Goal: Transaction & Acquisition: Purchase product/service

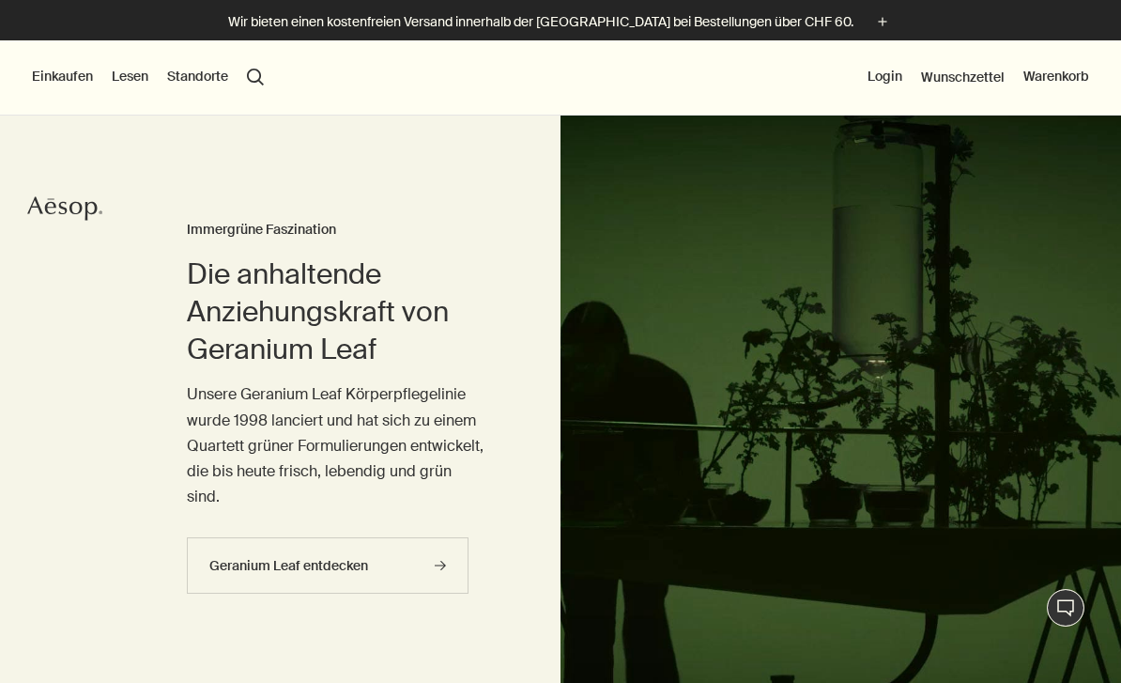
click at [885, 73] on button "Login" at bounding box center [885, 77] width 35 height 19
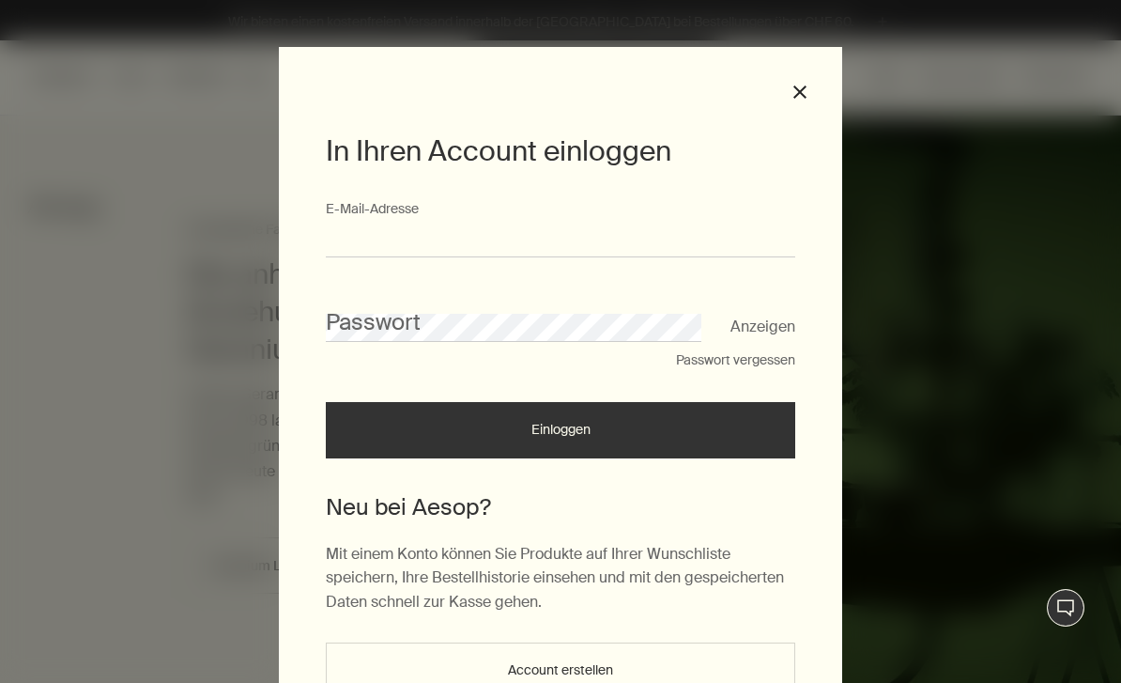
click at [387, 231] on input "E-Mail-Ad­res­se" at bounding box center [560, 240] width 469 height 35
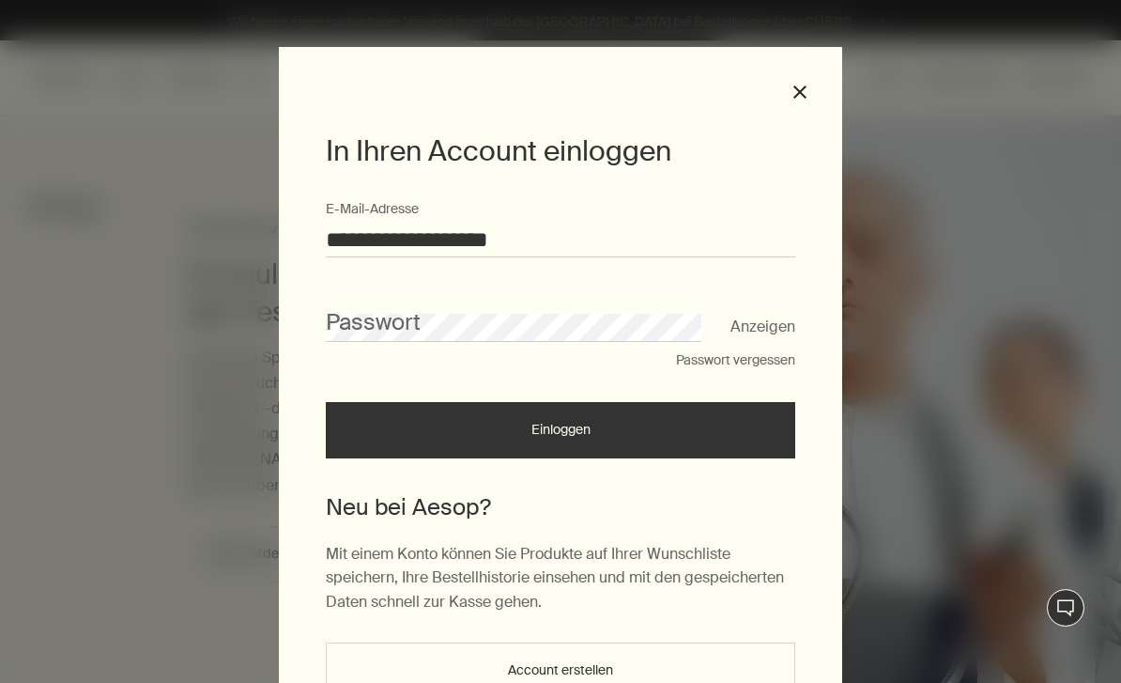
type input "**********"
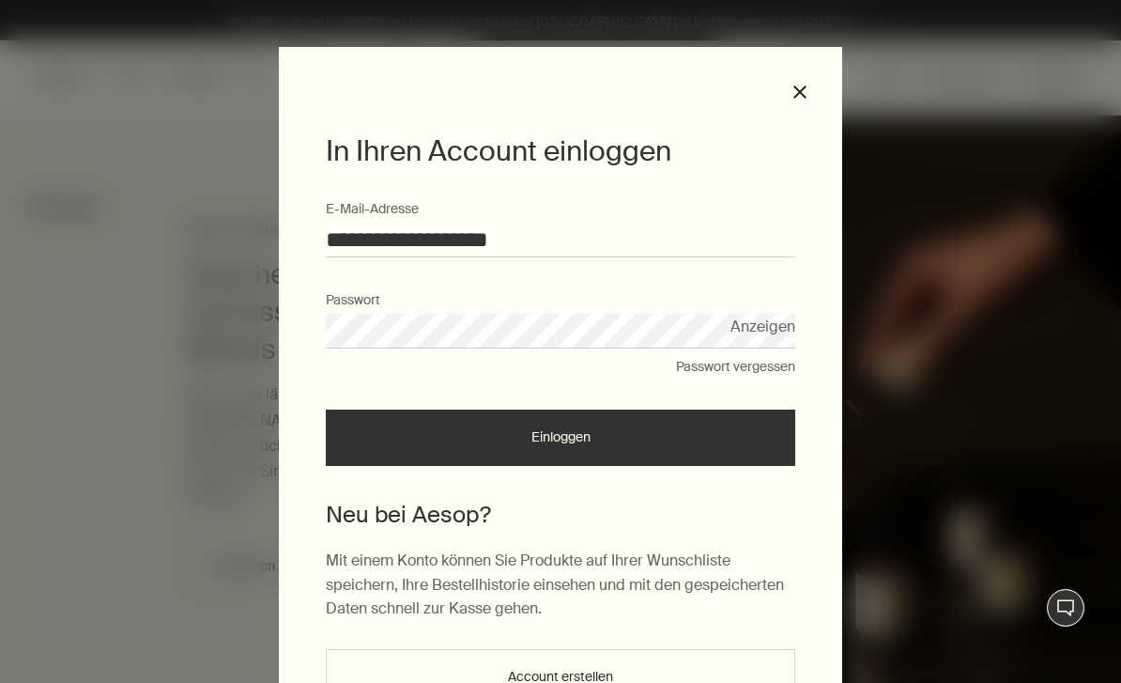
click at [1116, 579] on div "**********" at bounding box center [560, 341] width 1121 height 683
click at [514, 434] on button "Einloggen" at bounding box center [560, 437] width 469 height 56
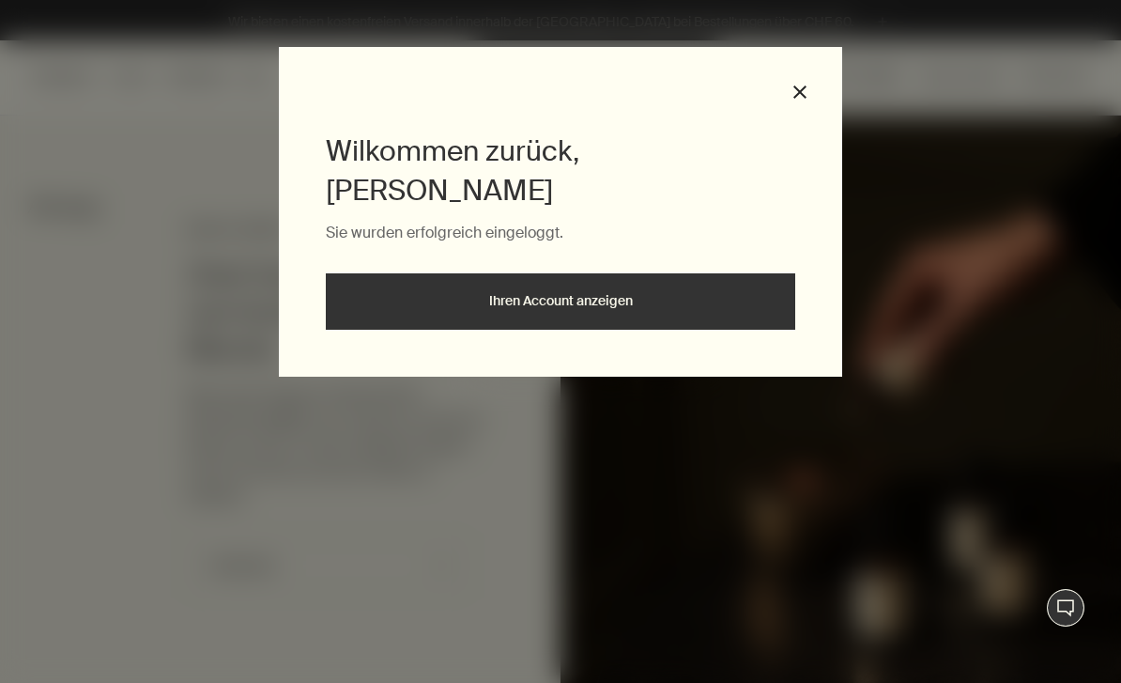
click at [523, 273] on link "Ihren Account anzeigen" at bounding box center [560, 301] width 469 height 56
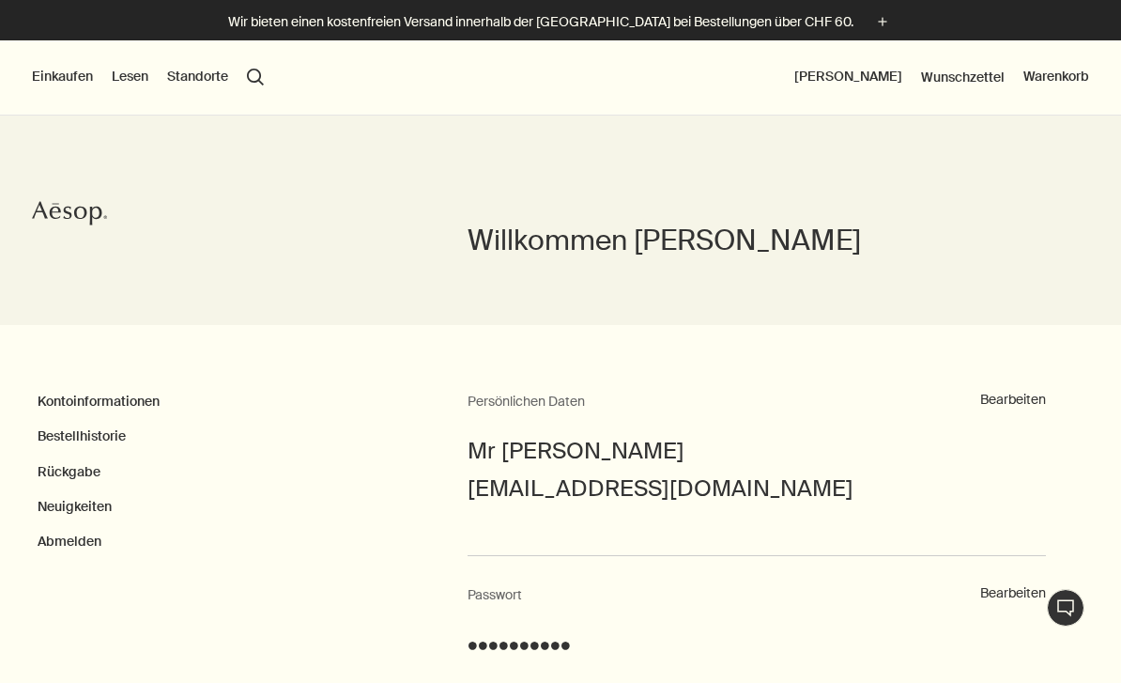
click at [73, 429] on link "Bestellhistorie" at bounding box center [82, 435] width 88 height 17
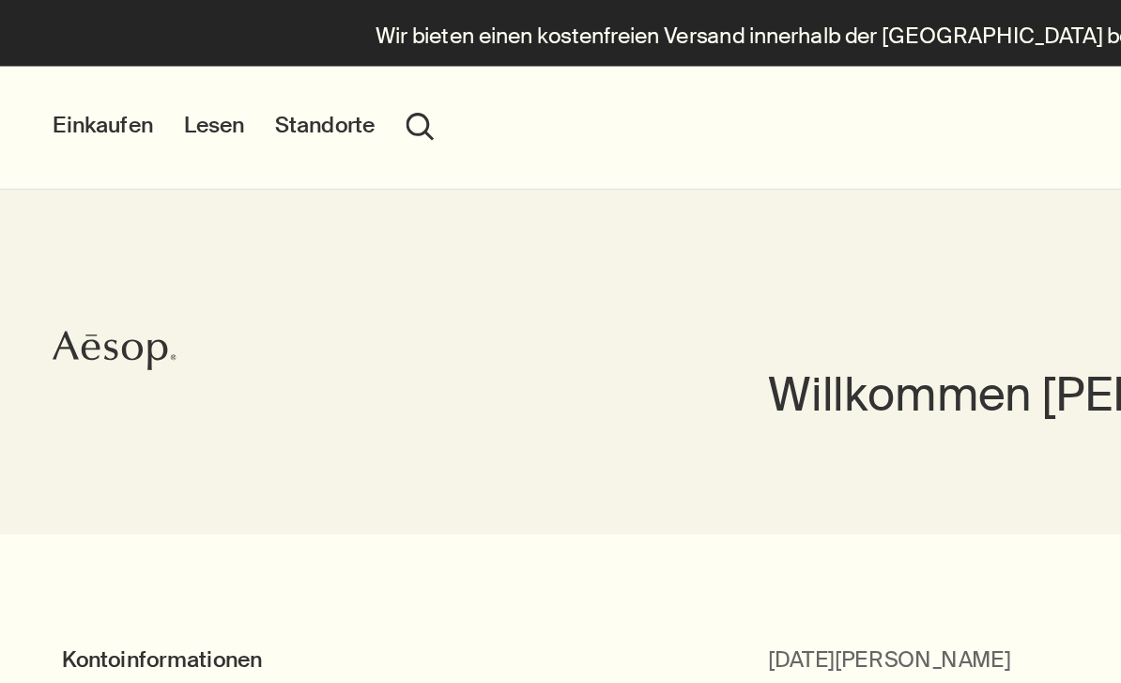
click at [49, 74] on button "Einkaufen" at bounding box center [62, 77] width 61 height 19
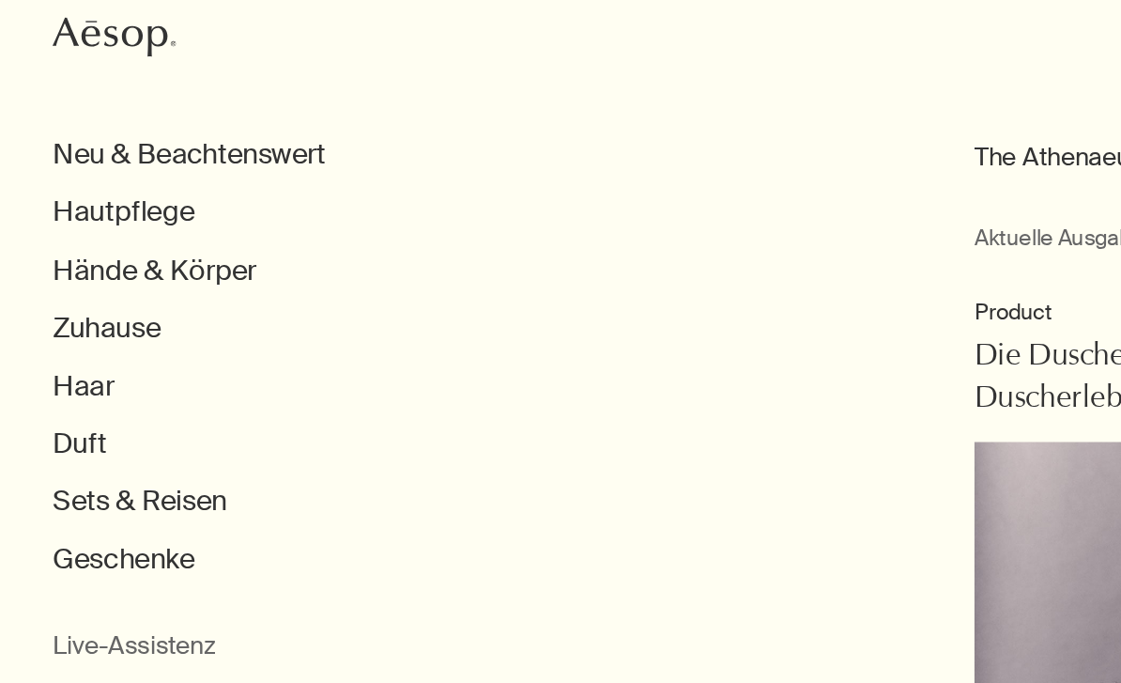
click at [45, 377] on button "Duft" at bounding box center [48, 388] width 33 height 22
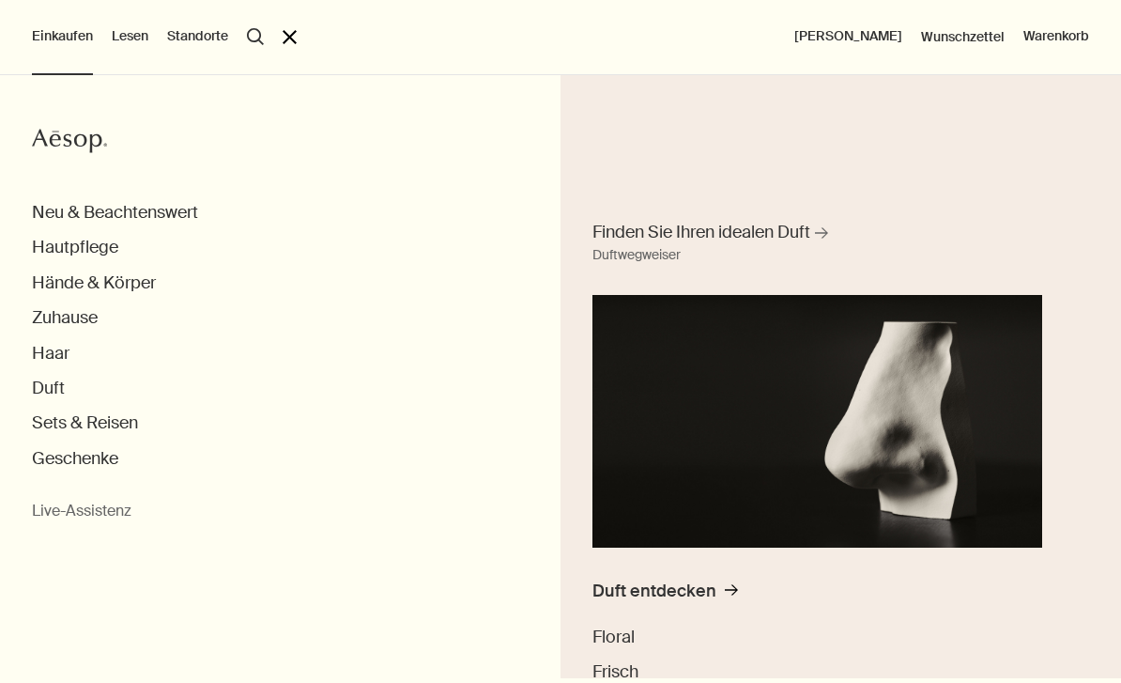
click at [711, 588] on div "Duft entdecken" at bounding box center [654, 591] width 124 height 22
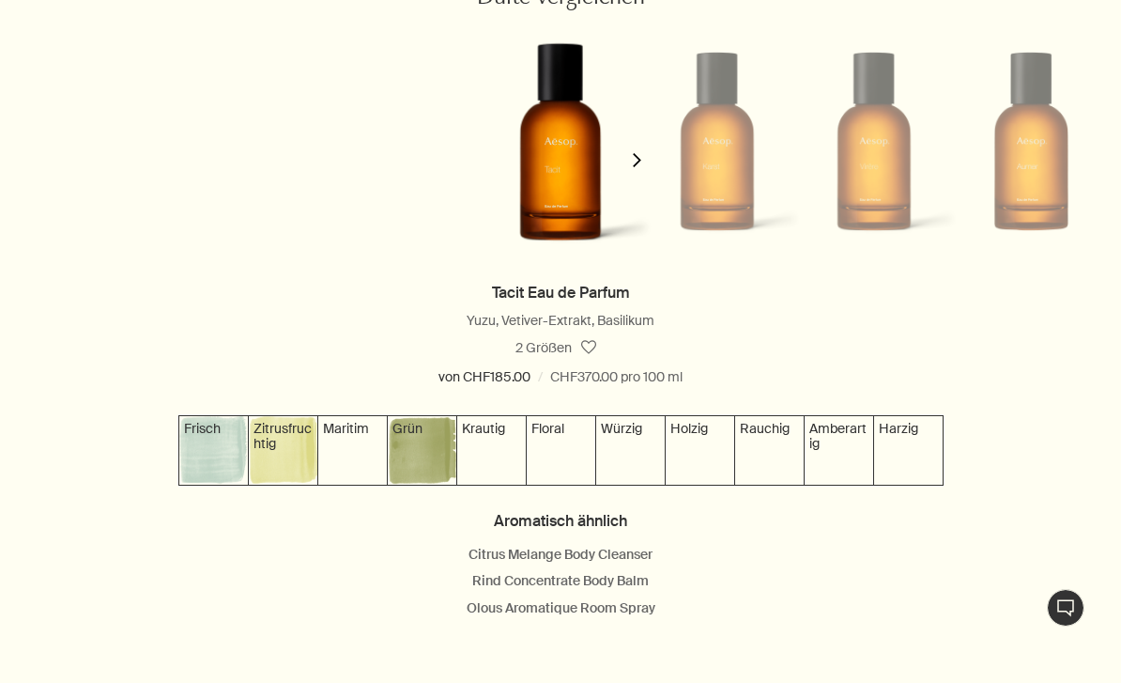
scroll to position [1759, 0]
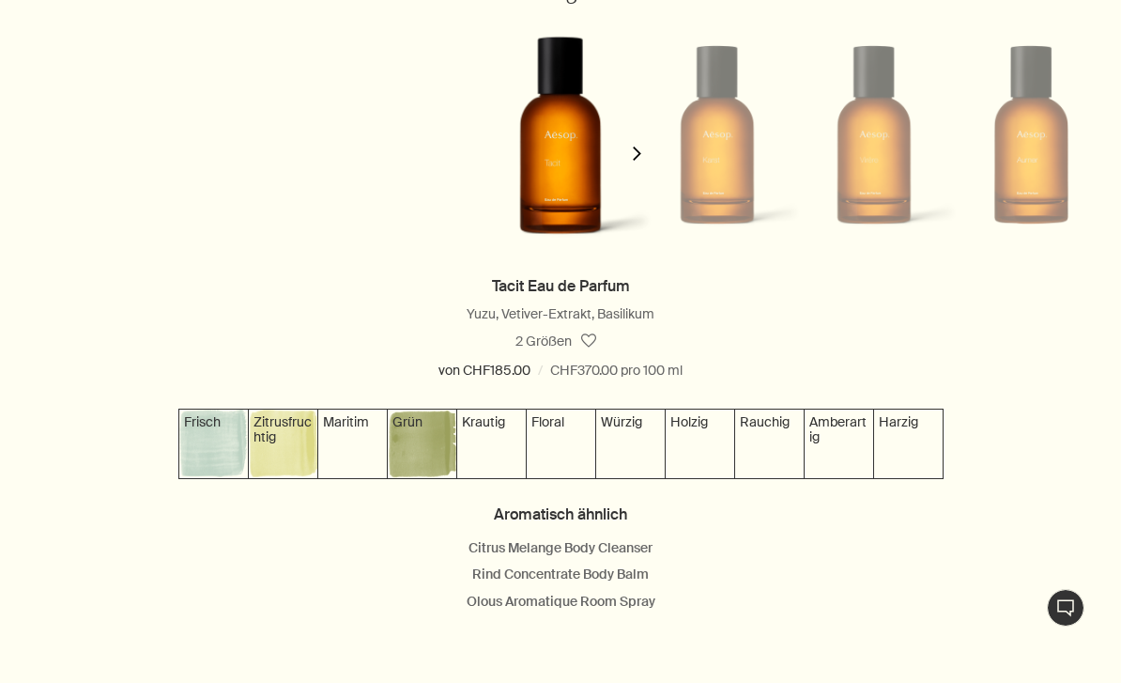
click at [1117, 523] on li "Tacit Eau de Parfum Yuzu, Vetiver-Extrakt, Basilikum Frisch, Zitrusfruchtig, Gr…" at bounding box center [560, 443] width 1121 height 340
click at [836, 459] on img at bounding box center [839, 443] width 69 height 69
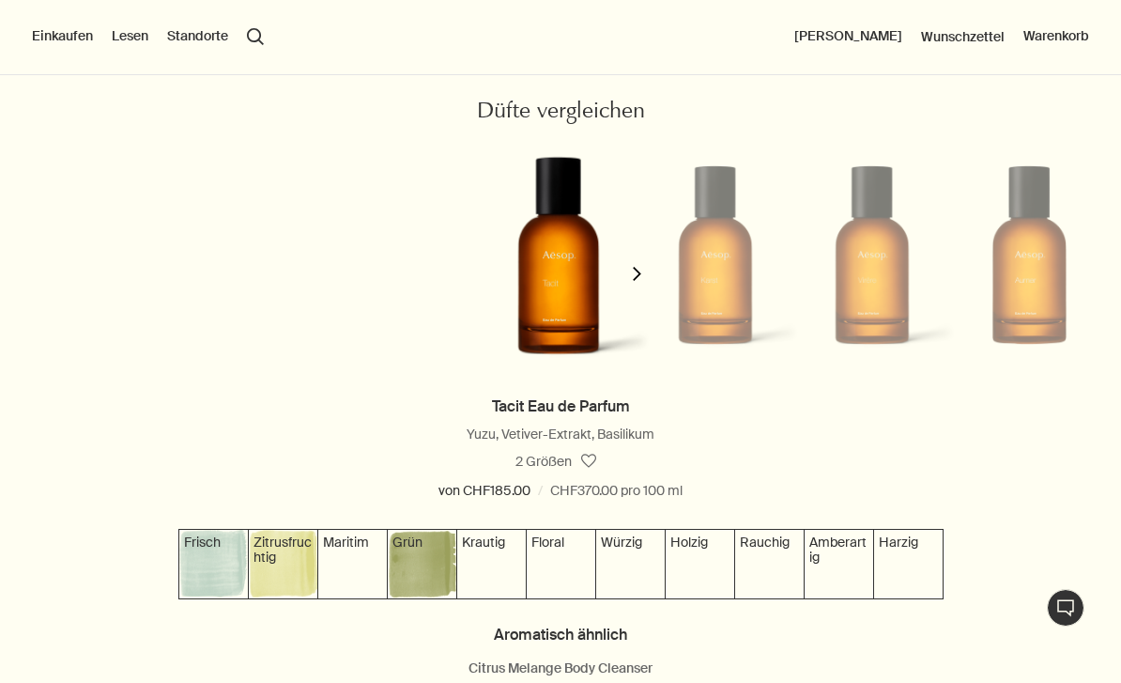
scroll to position [0, 0]
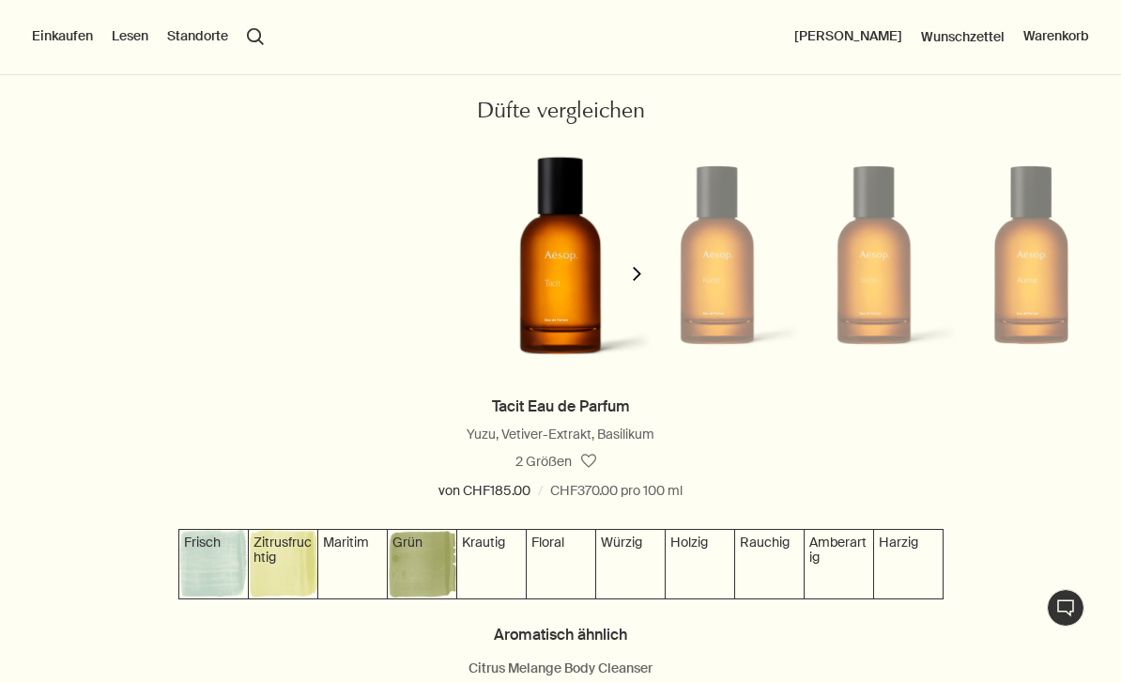
click at [734, 301] on li at bounding box center [717, 255] width 157 height 248
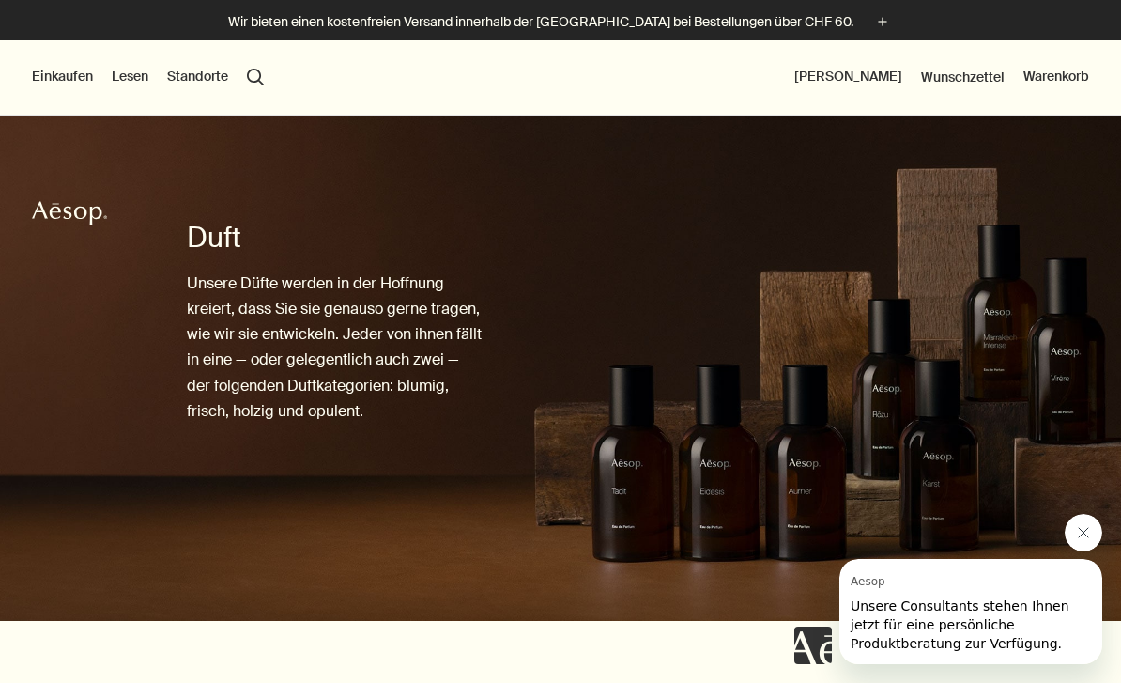
click at [55, 85] on button "Einkaufen" at bounding box center [62, 77] width 61 height 19
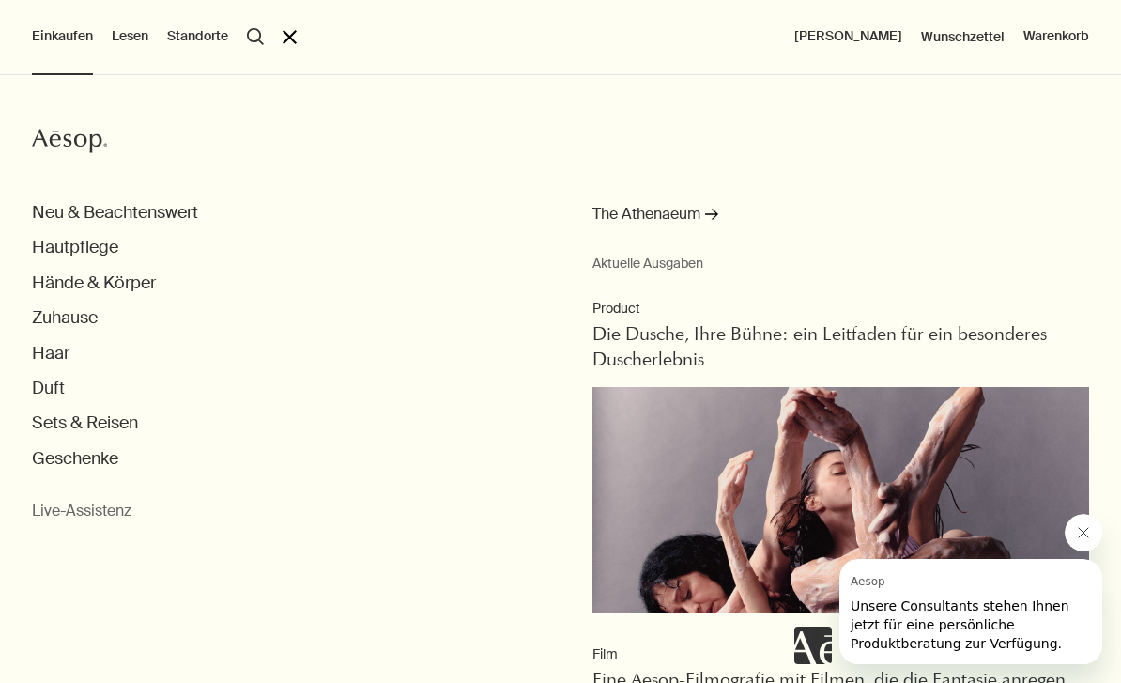
click at [80, 284] on button "Hände & Körper" at bounding box center [94, 283] width 124 height 22
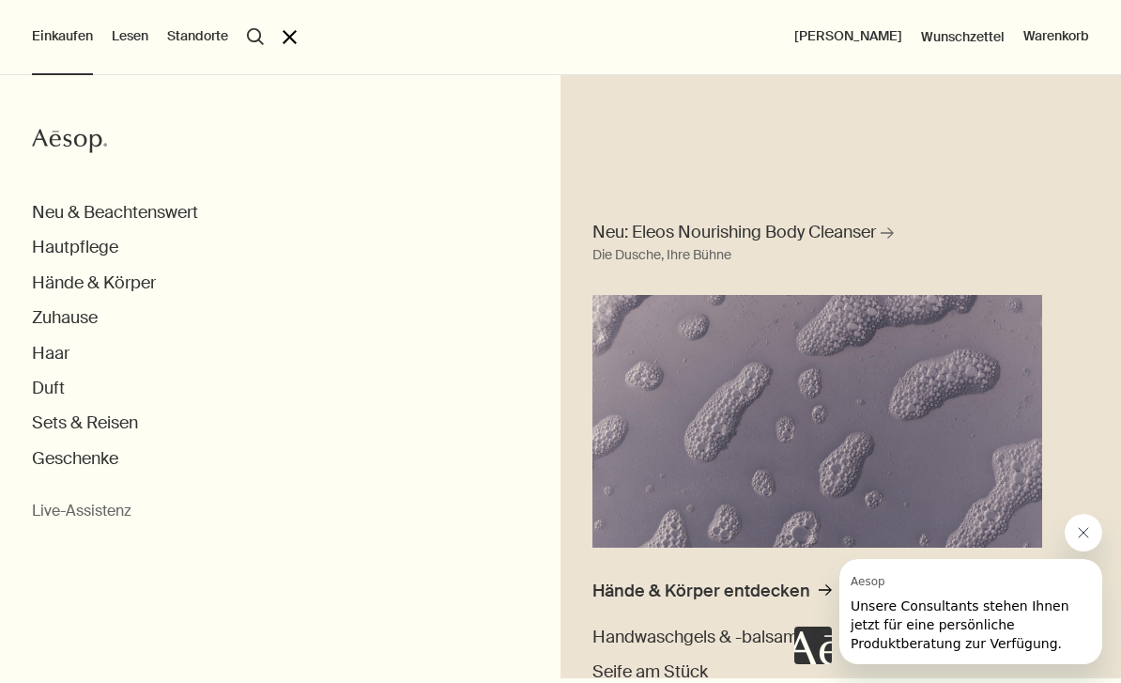
click at [1095, 543] on button "Nachricht von Aesop schließen" at bounding box center [1084, 533] width 38 height 38
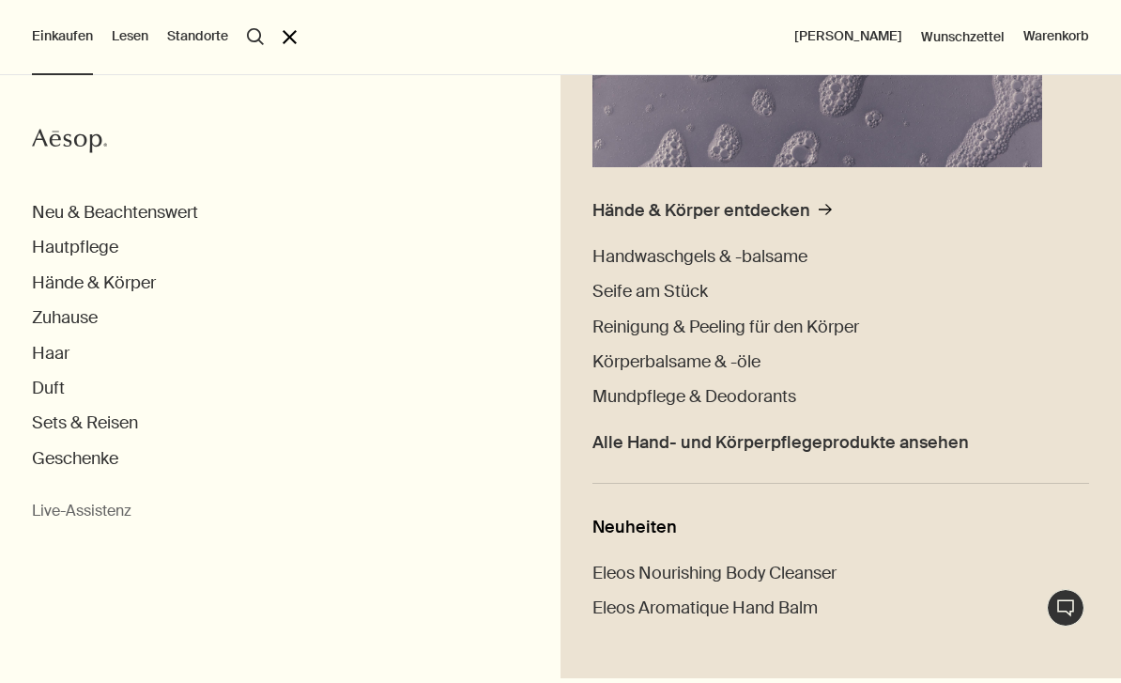
scroll to position [379, 0]
click at [74, 256] on button "Hautpflege" at bounding box center [75, 248] width 86 height 22
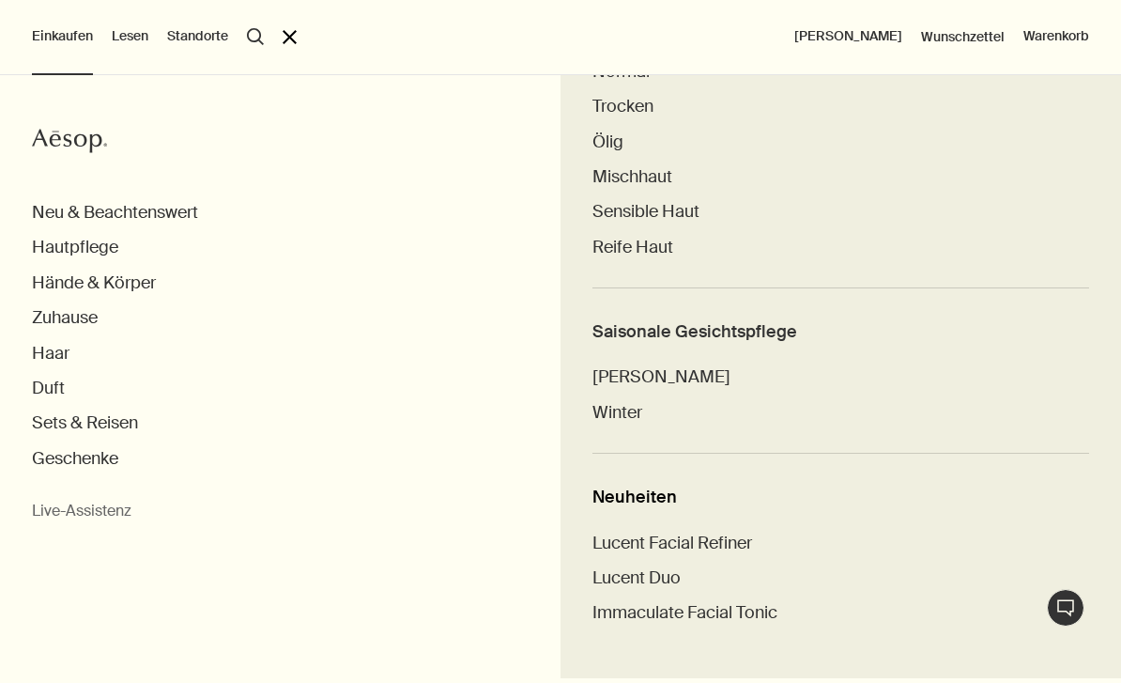
scroll to position [986, 0]
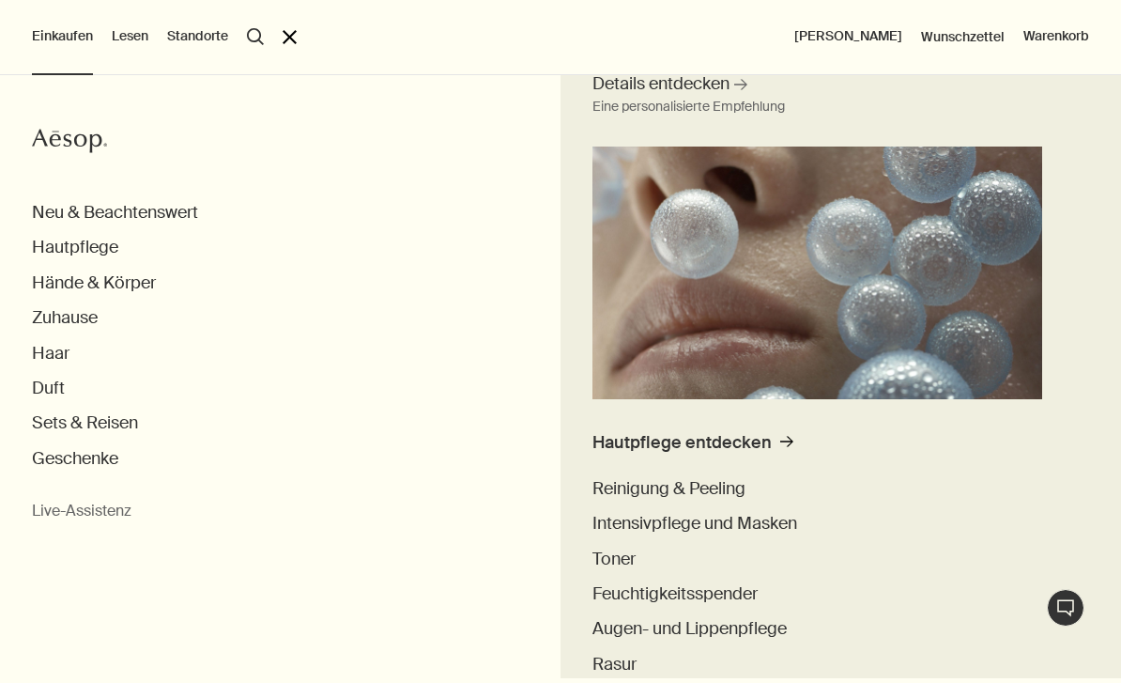
click at [70, 323] on button "Zuhause" at bounding box center [65, 318] width 66 height 22
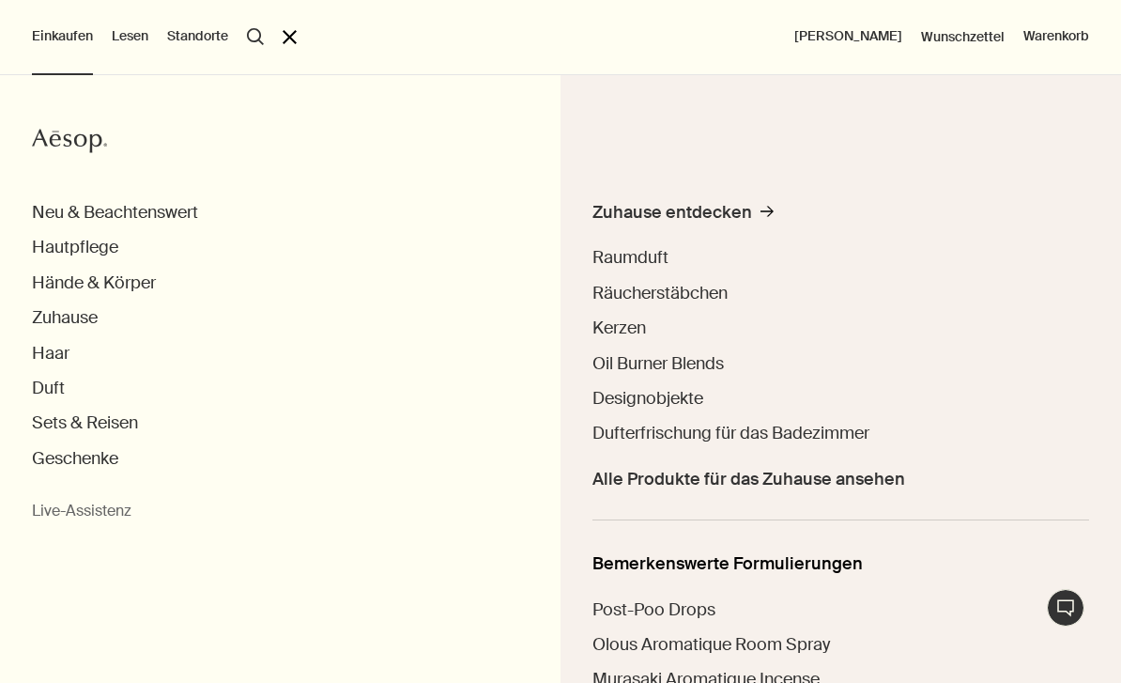
scroll to position [144, 0]
click at [619, 252] on span "Raumduft" at bounding box center [630, 257] width 76 height 23
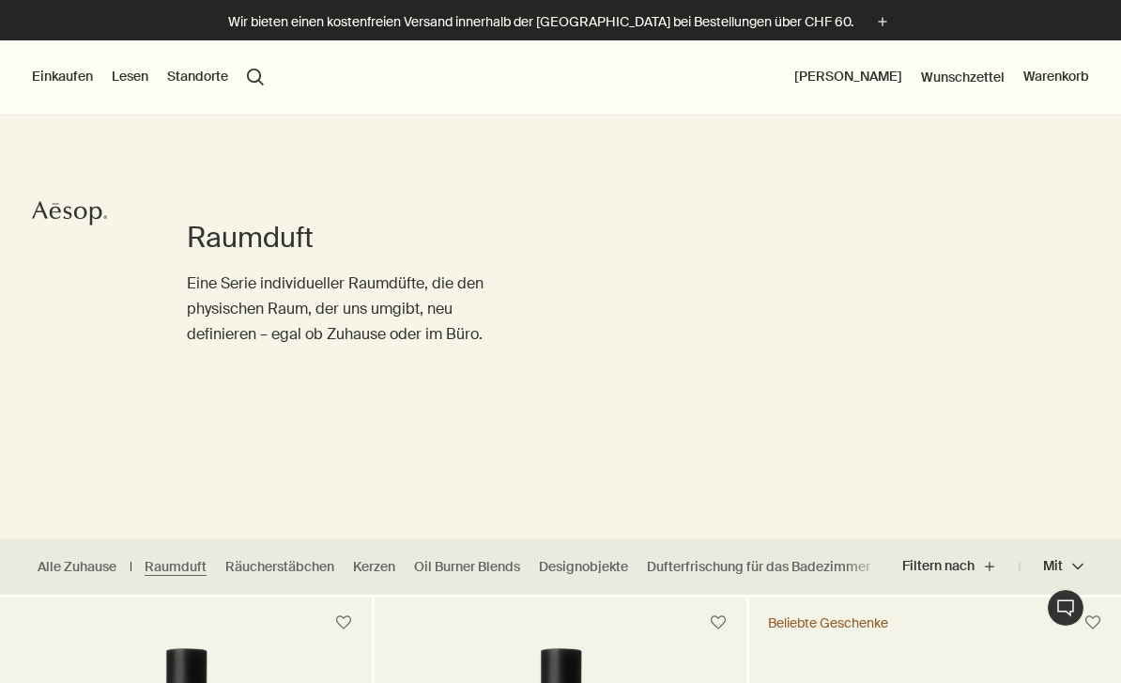
click at [268, 568] on link "Räucherstäbchen" at bounding box center [279, 567] width 109 height 18
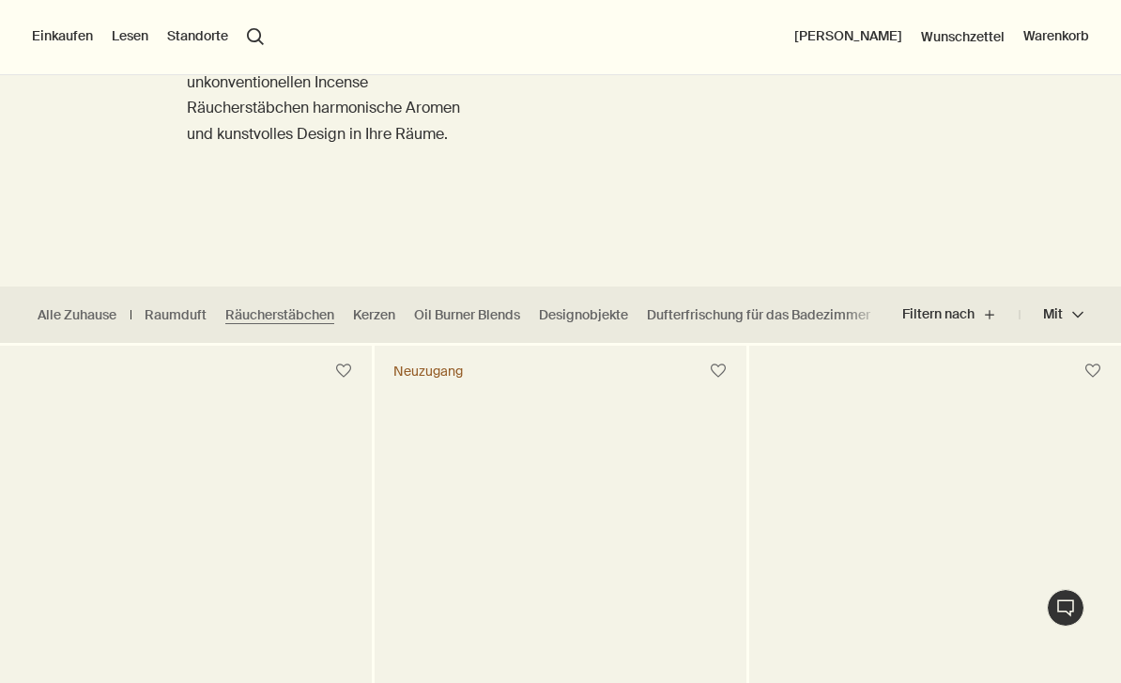
scroll to position [185, 0]
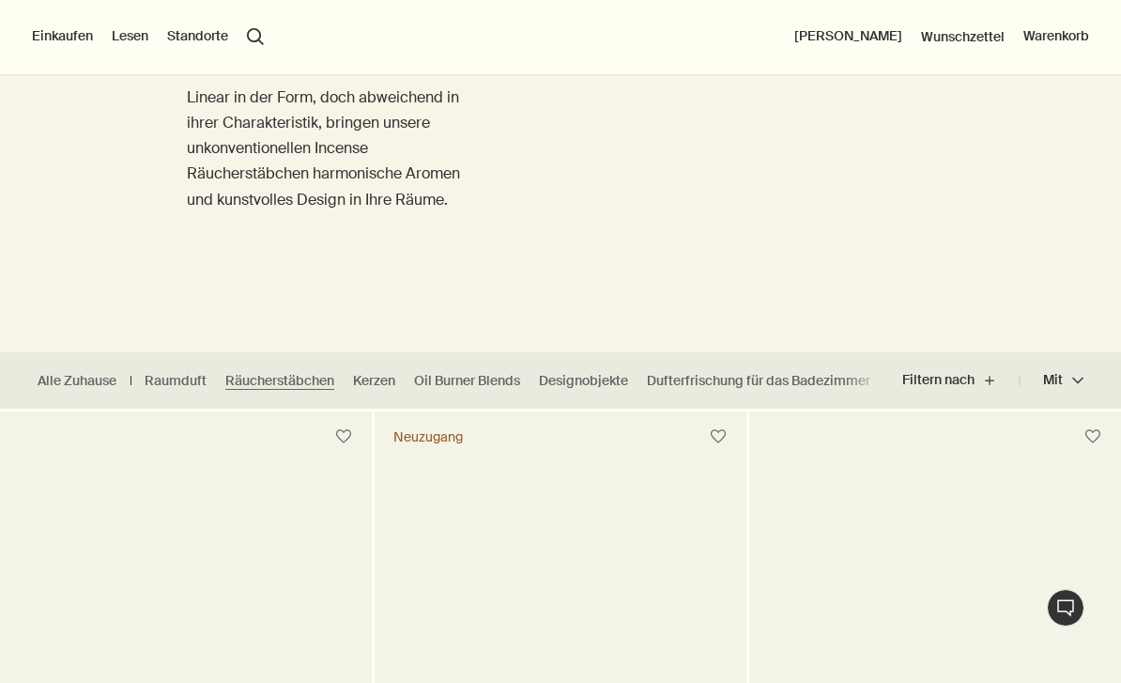
click at [706, 376] on link "Dufterfrischung für das Badezimmer" at bounding box center [758, 381] width 223 height 18
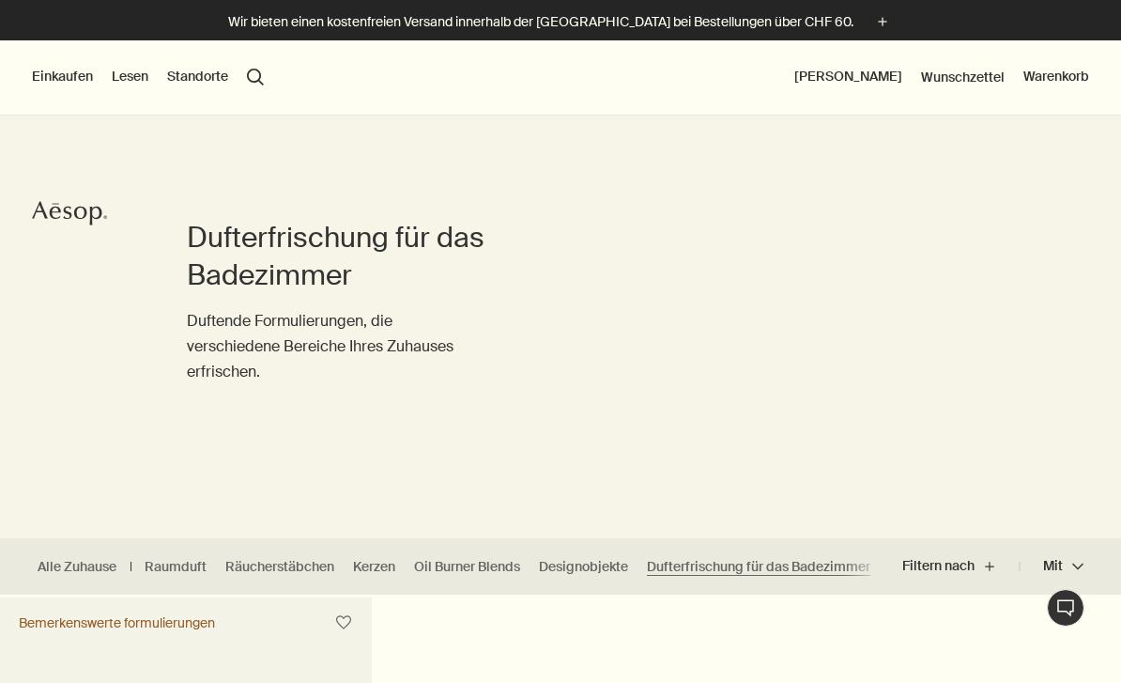
click at [51, 72] on button "Einkaufen" at bounding box center [62, 77] width 61 height 19
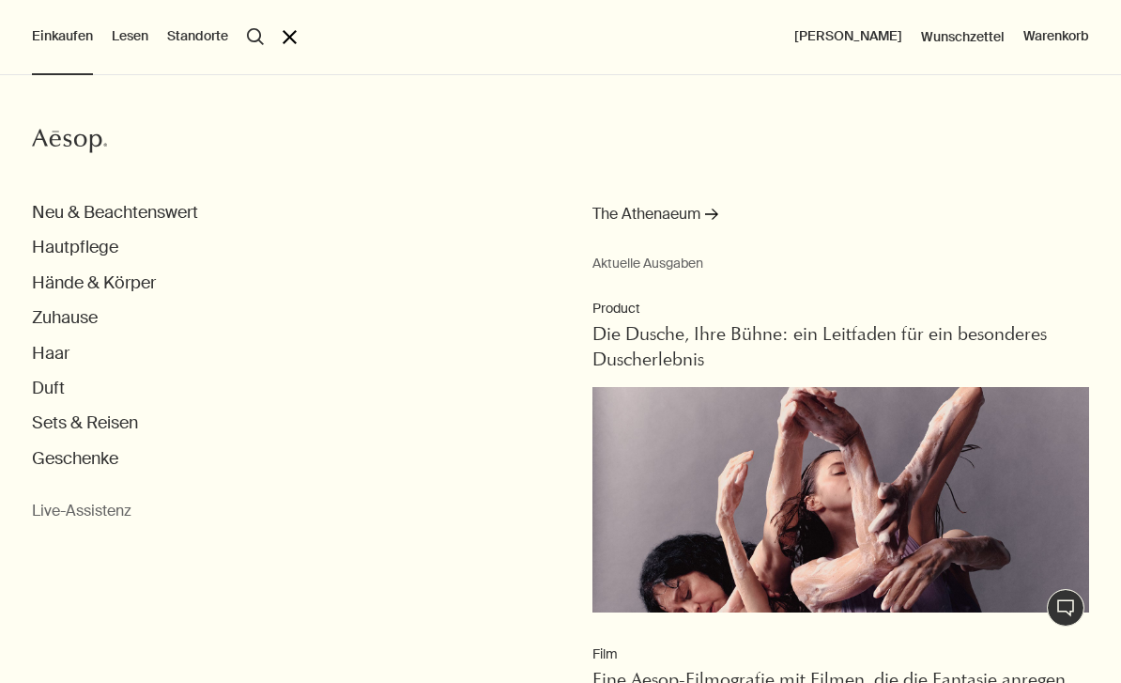
click at [87, 210] on button "Neu & Beachtenswert" at bounding box center [115, 213] width 166 height 22
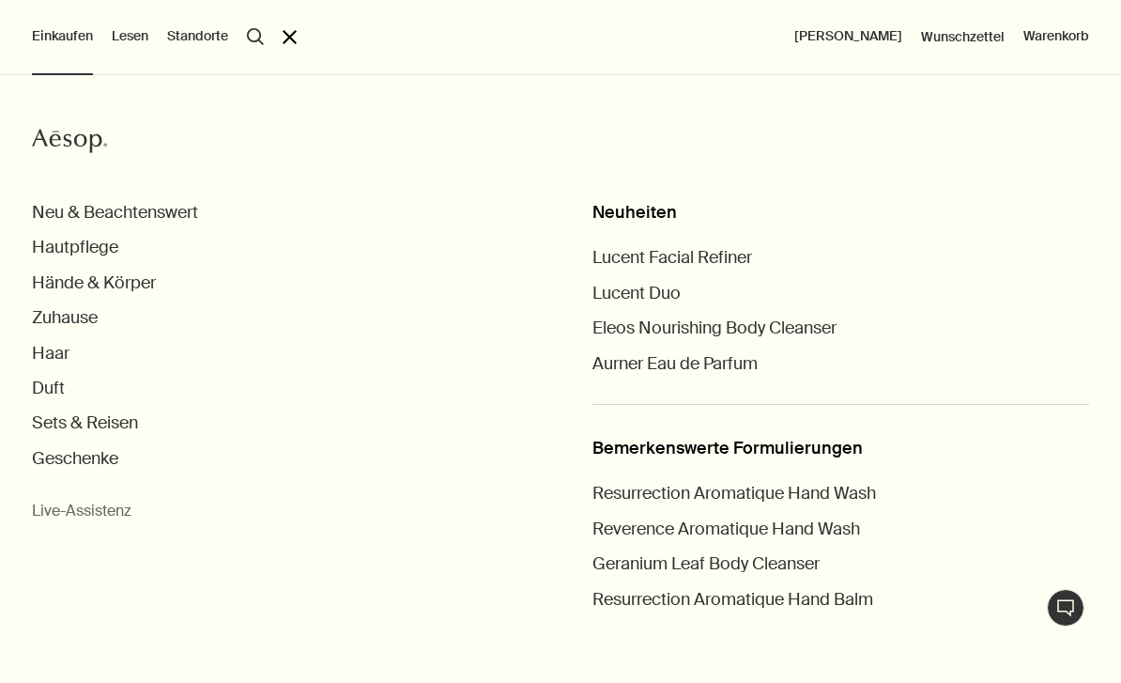
click at [646, 499] on span "Resurrection Aromatique Hand Wash" at bounding box center [734, 493] width 284 height 23
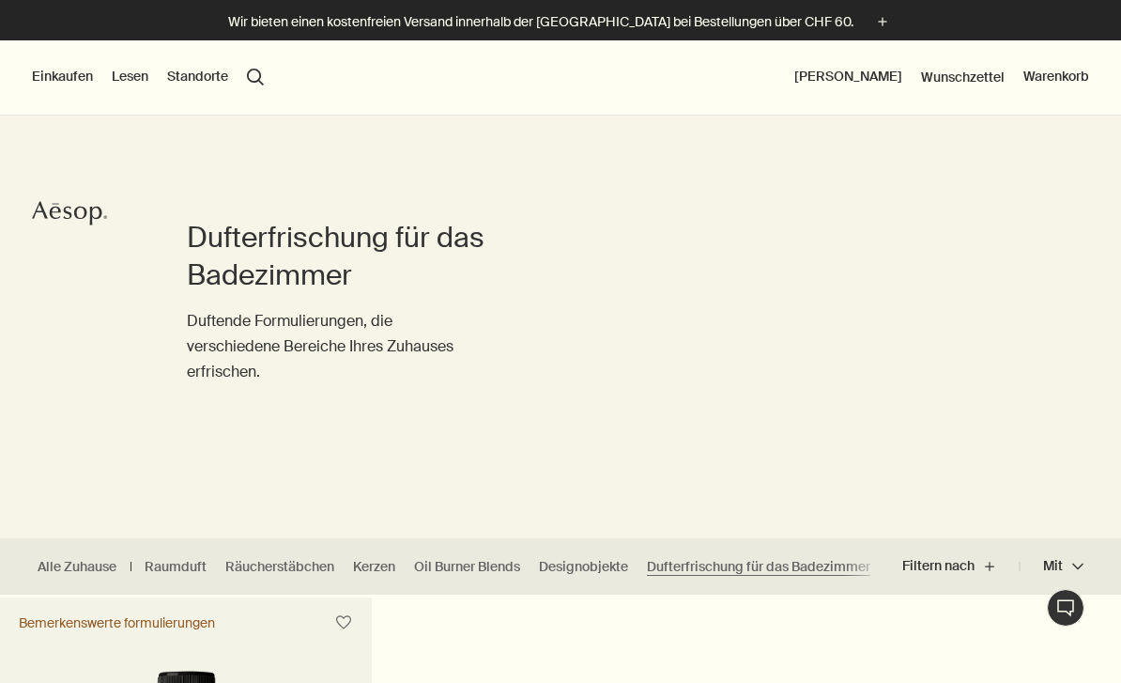
click at [71, 64] on div "Einkaufen Neu & Beachtenswert Hautpflege Hände & Körper Zuhause Haar Duft Sets …" at bounding box center [560, 77] width 1121 height 75
click at [47, 85] on button "Einkaufen" at bounding box center [62, 77] width 61 height 19
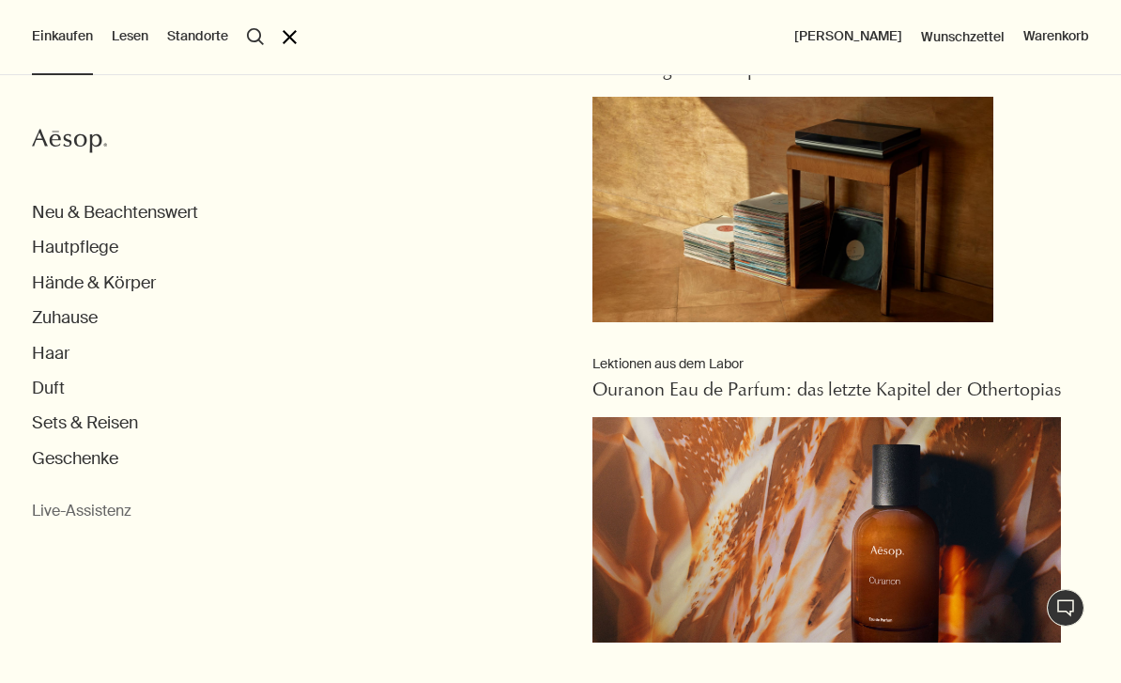
scroll to position [1276, 0]
click at [73, 313] on button "Zuhause" at bounding box center [65, 318] width 66 height 22
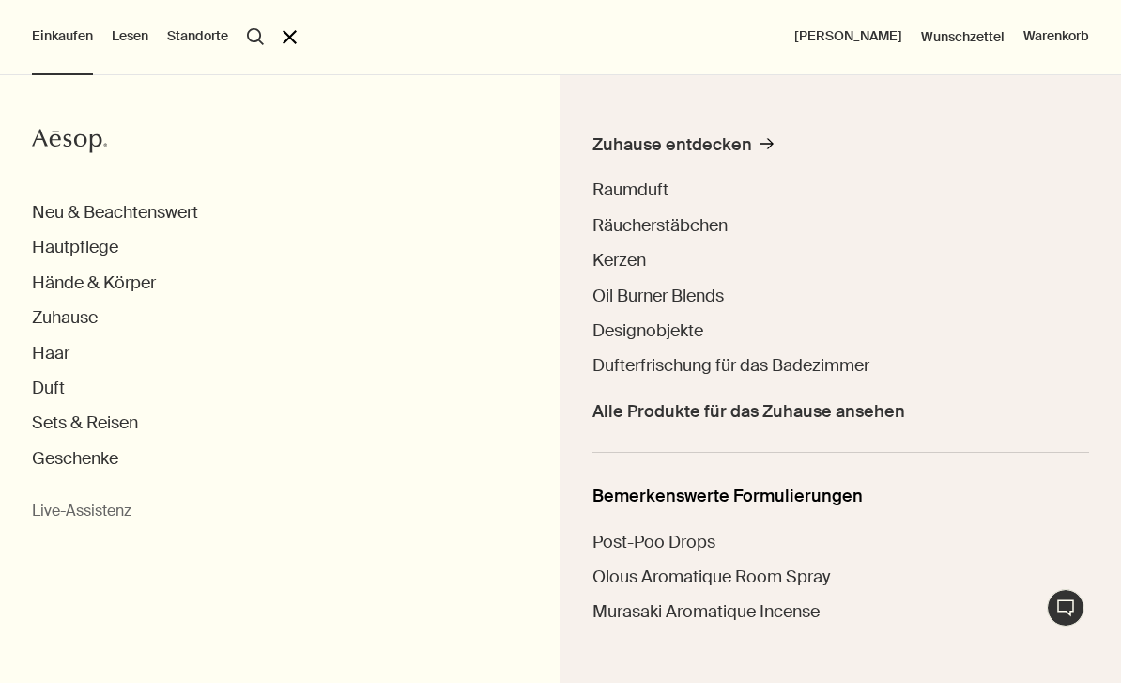
scroll to position [67, 0]
click at [869, 408] on span "Alle Produkte für das Zuhause ansehen" at bounding box center [748, 413] width 313 height 22
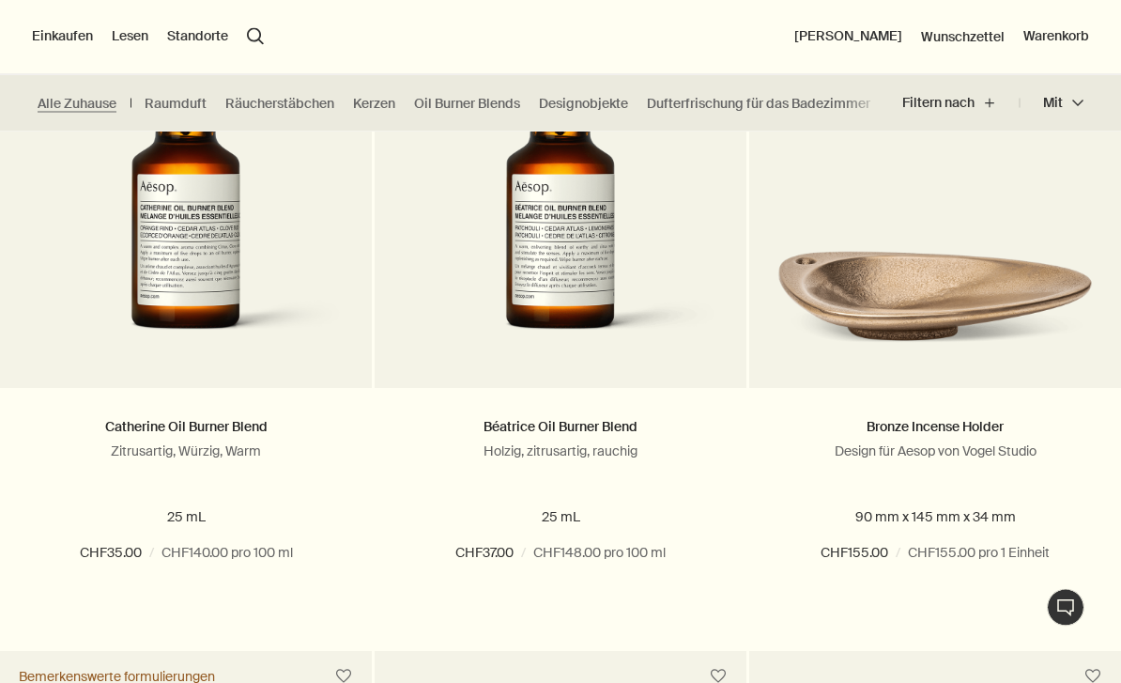
scroll to position [1974, 0]
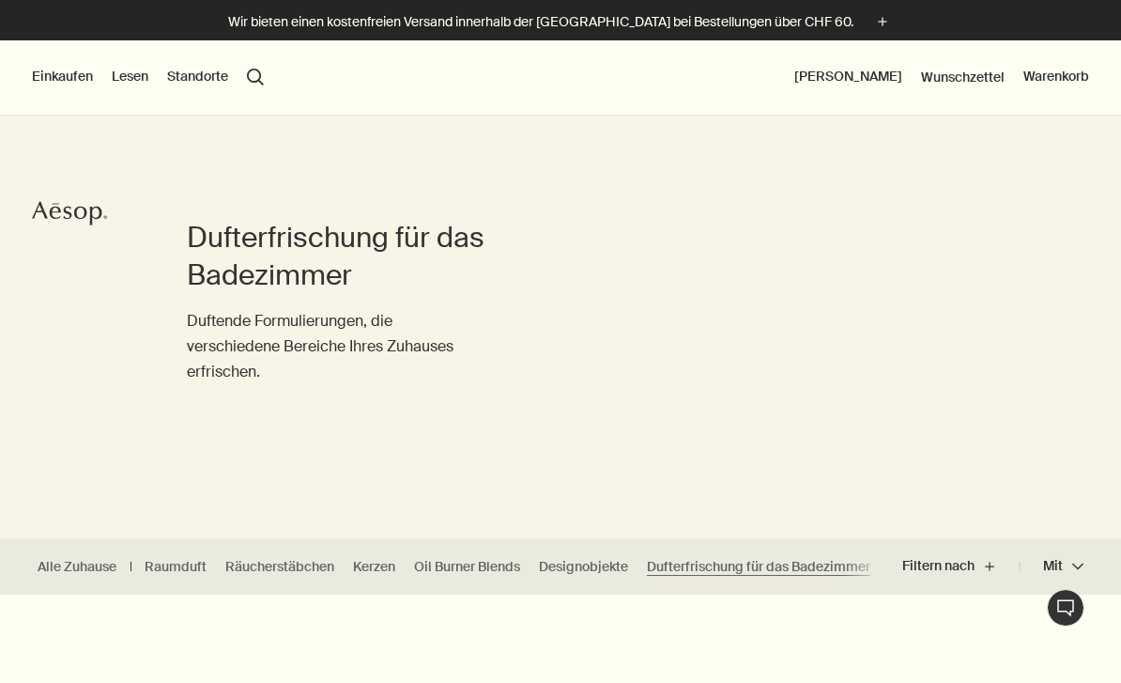
click at [58, 78] on button "Einkaufen" at bounding box center [62, 77] width 61 height 19
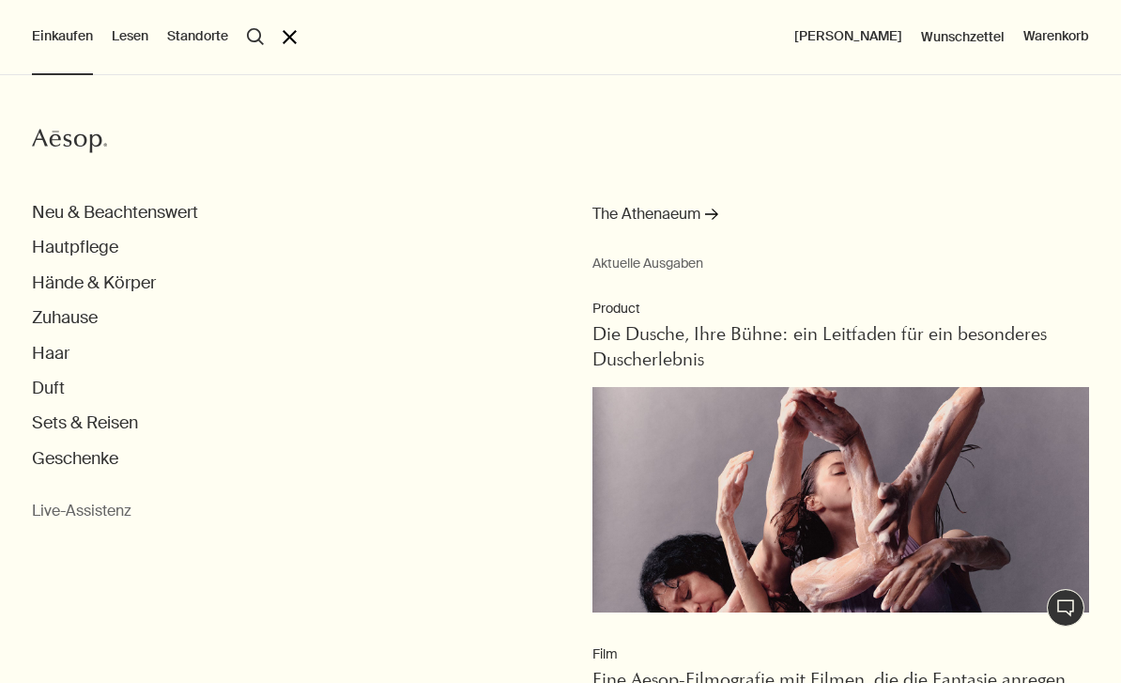
click at [81, 278] on button "Hände & Körper" at bounding box center [94, 283] width 124 height 22
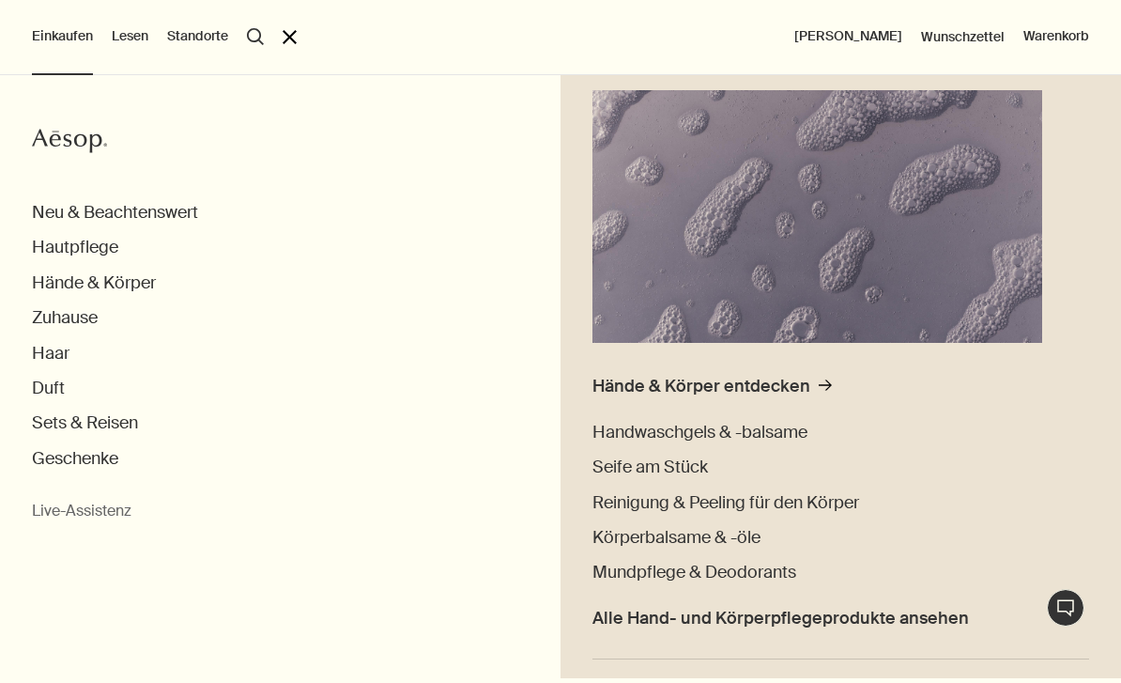
scroll to position [227, 0]
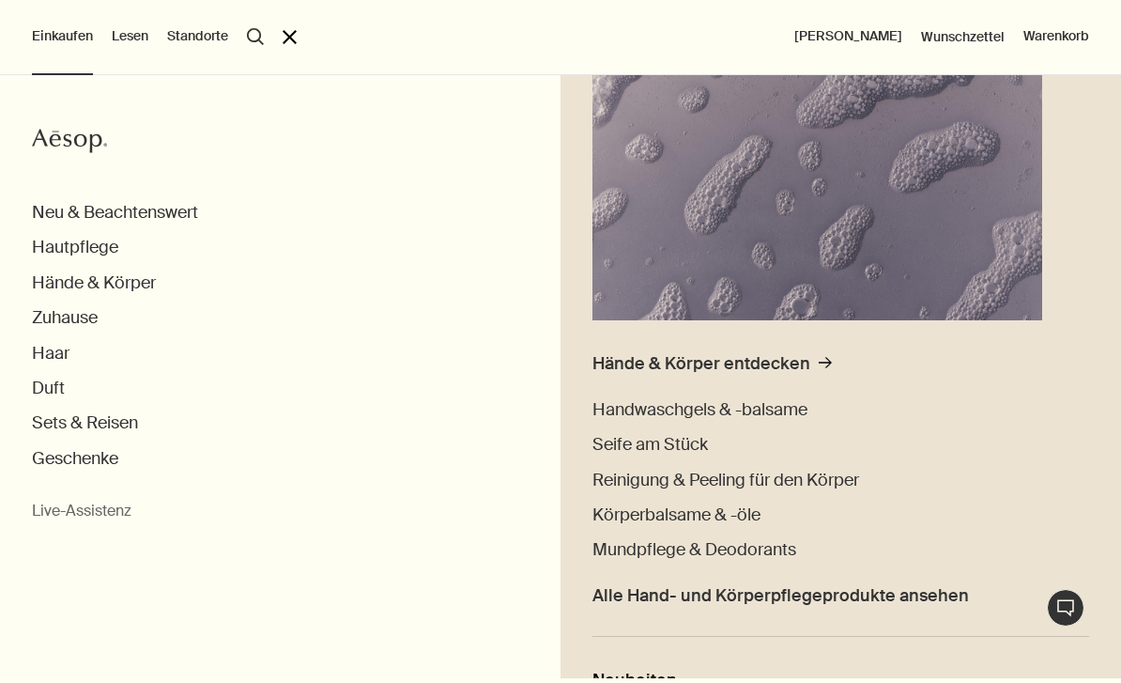
click at [793, 407] on span "Handwaschgels & -balsame" at bounding box center [699, 409] width 215 height 23
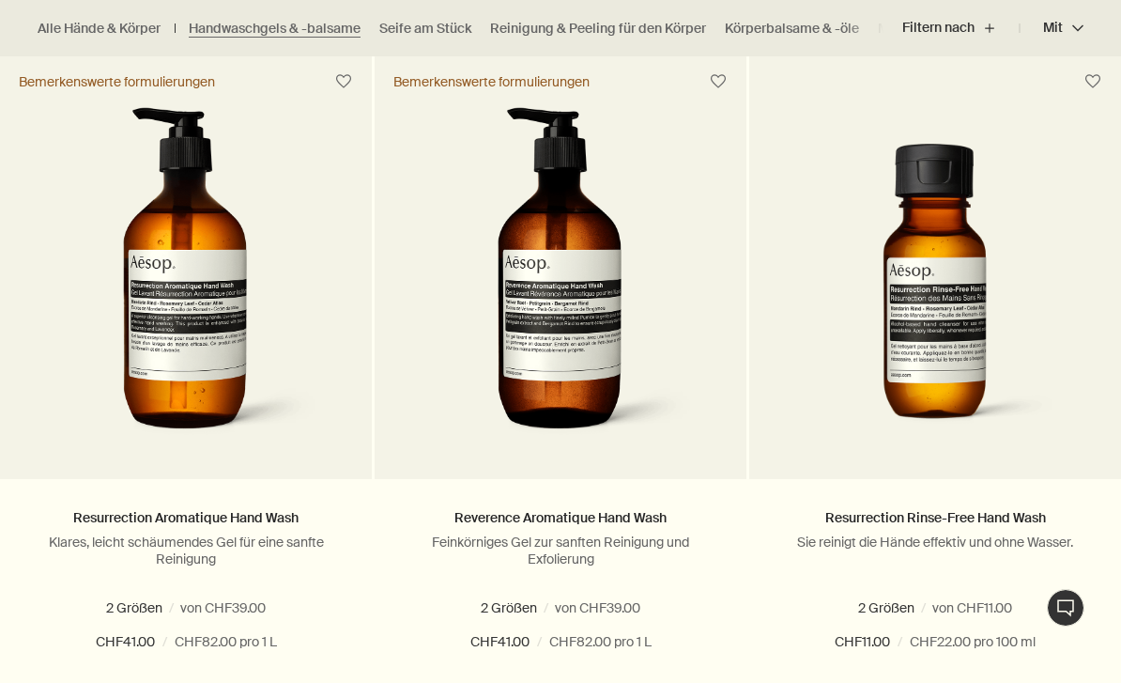
scroll to position [1250, 0]
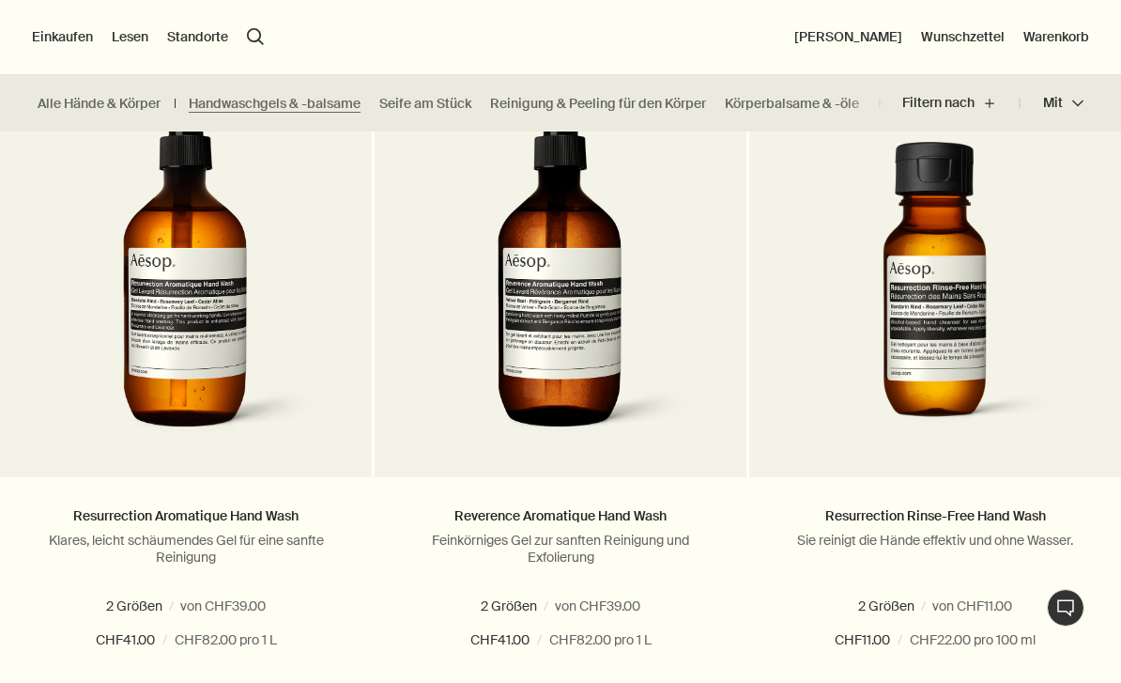
click at [160, 414] on img at bounding box center [185, 277] width 277 height 344
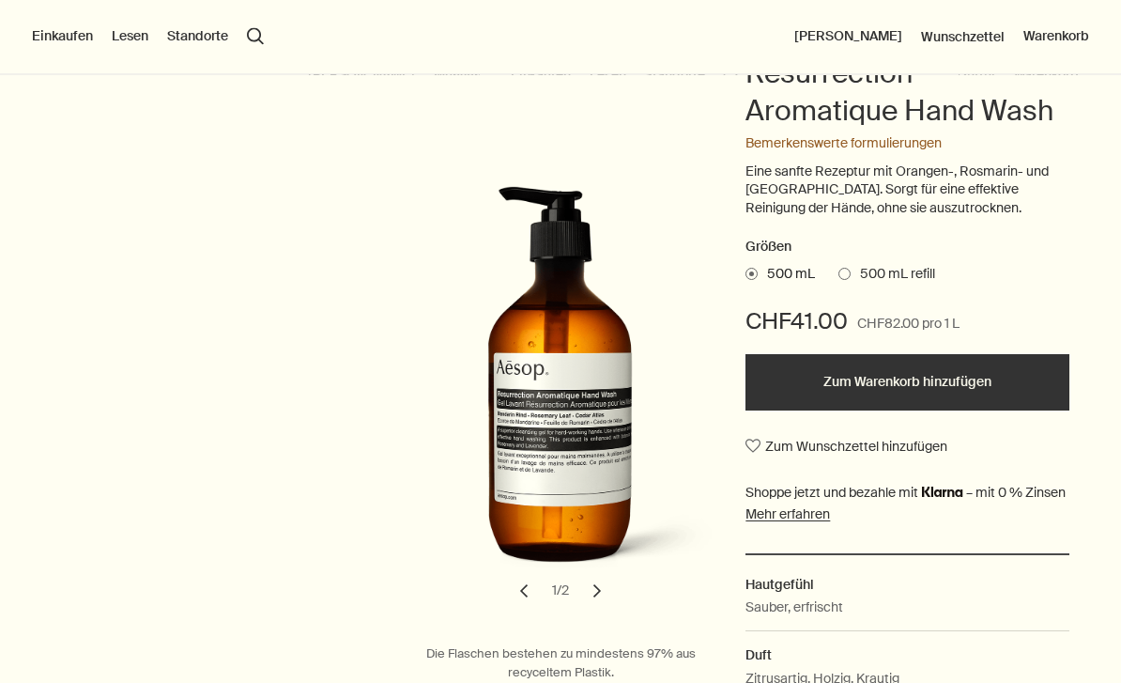
scroll to position [177, 0]
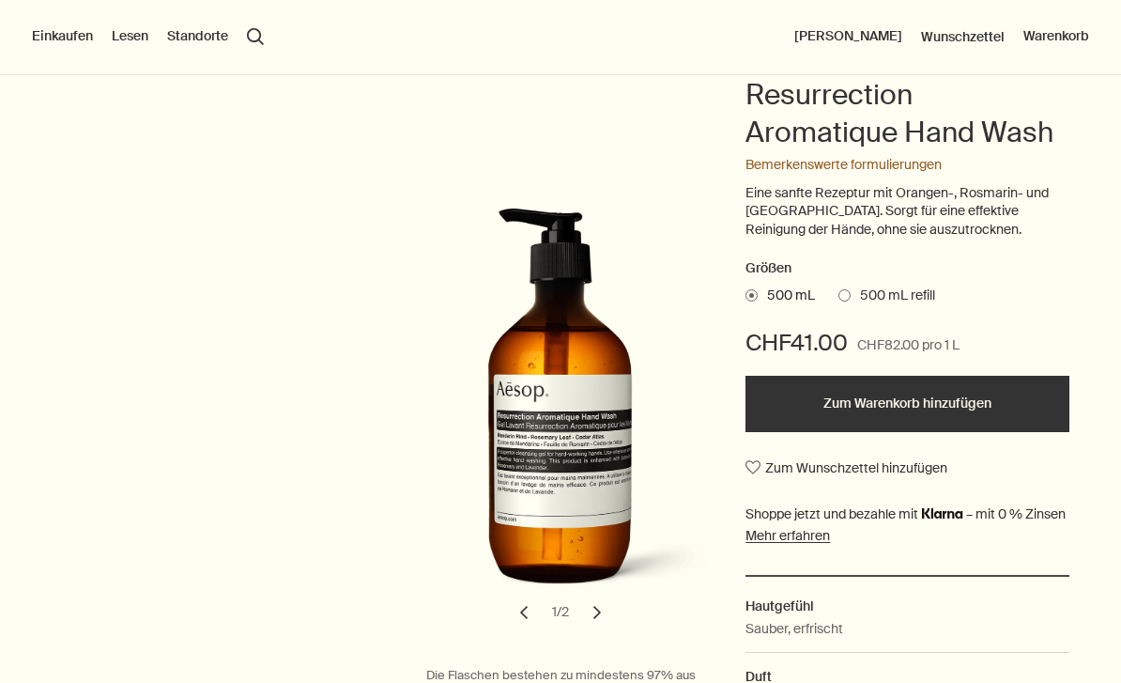
click at [994, 398] on button "Zum Warenkorb hinzufügen" at bounding box center [907, 404] width 324 height 56
click at [1066, 37] on button "Warenkorb 1" at bounding box center [1049, 36] width 80 height 19
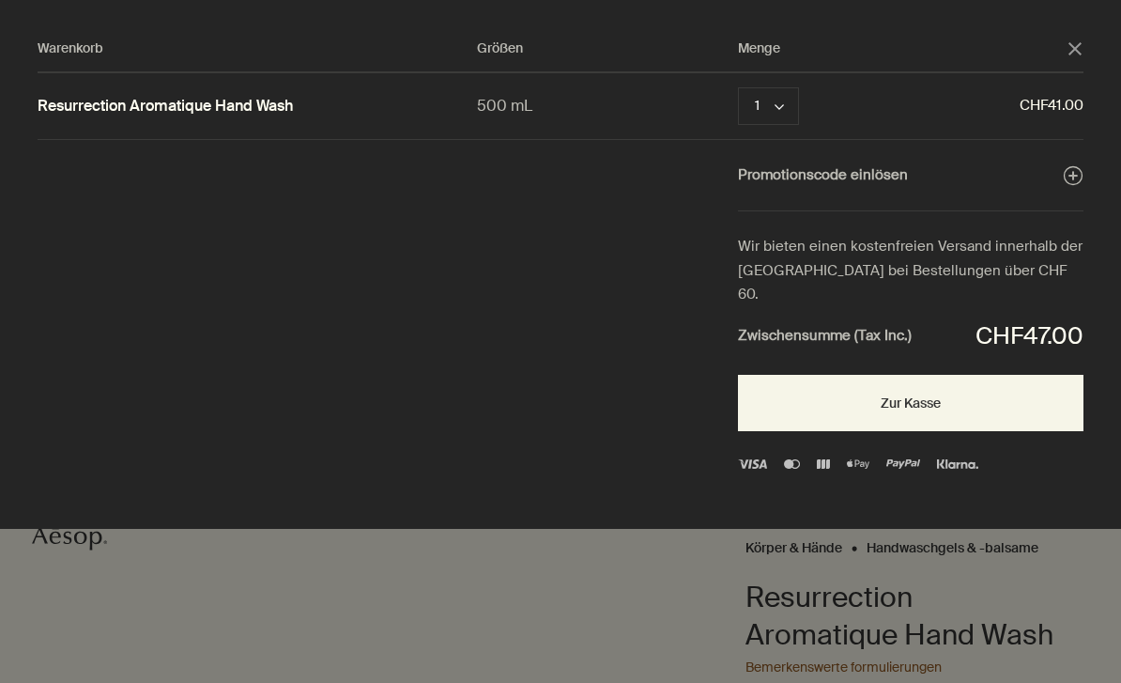
click at [795, 95] on button "1 chevron" at bounding box center [768, 106] width 61 height 38
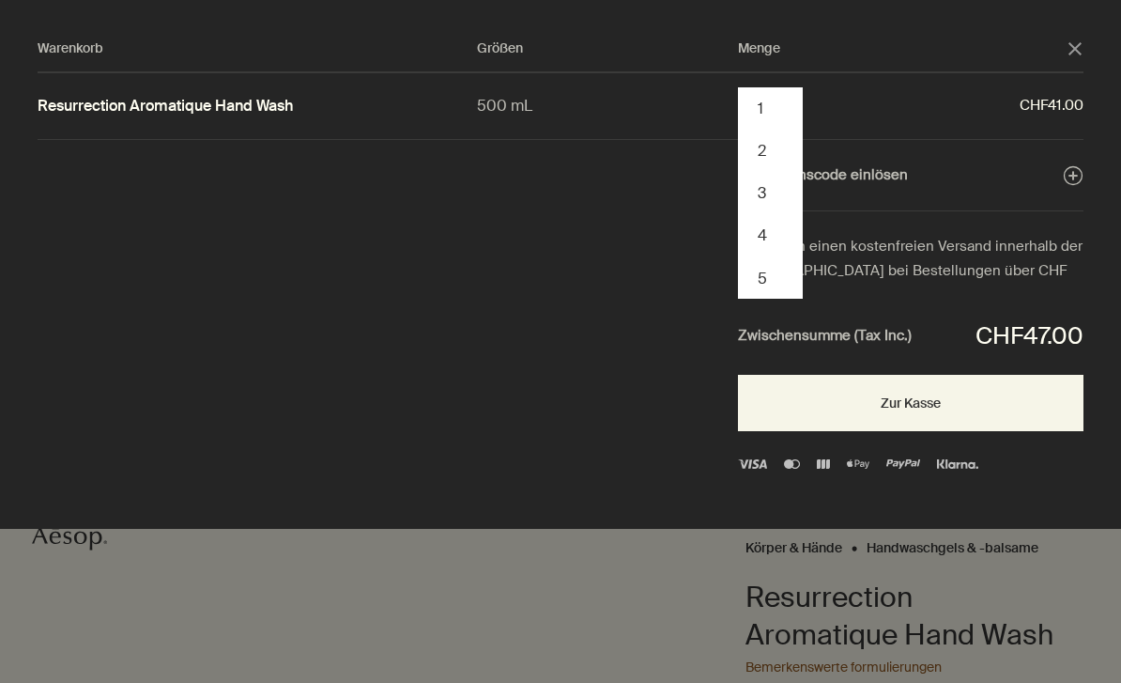
click at [781, 238] on button "4" at bounding box center [770, 235] width 61 height 42
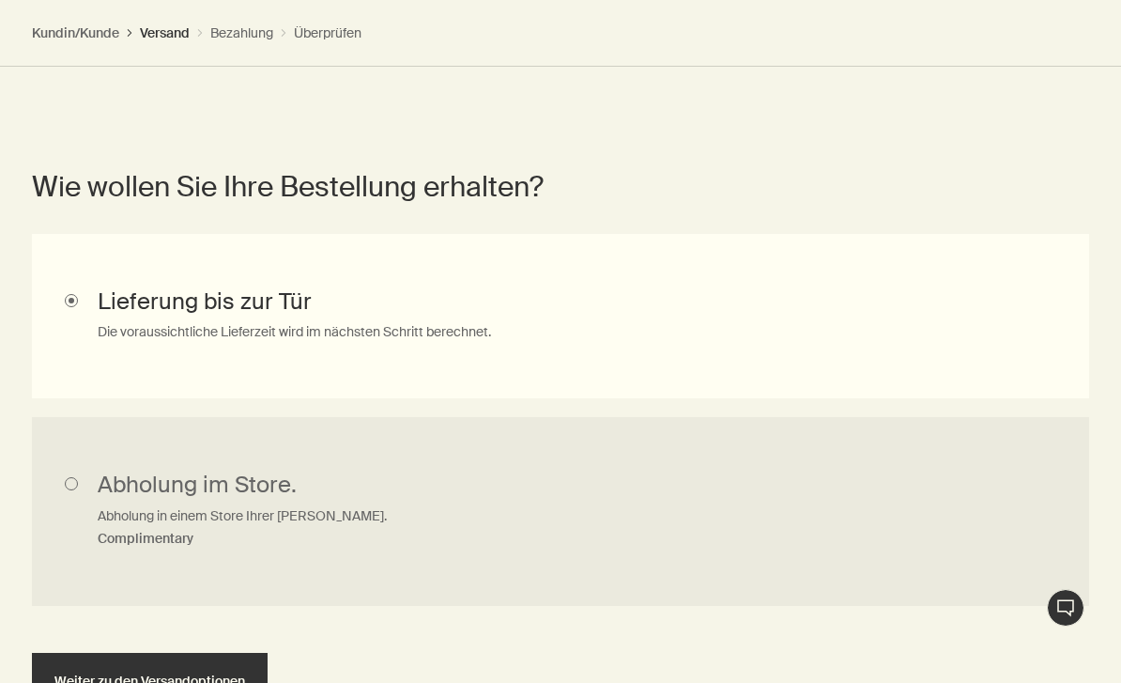
scroll to position [1037, 0]
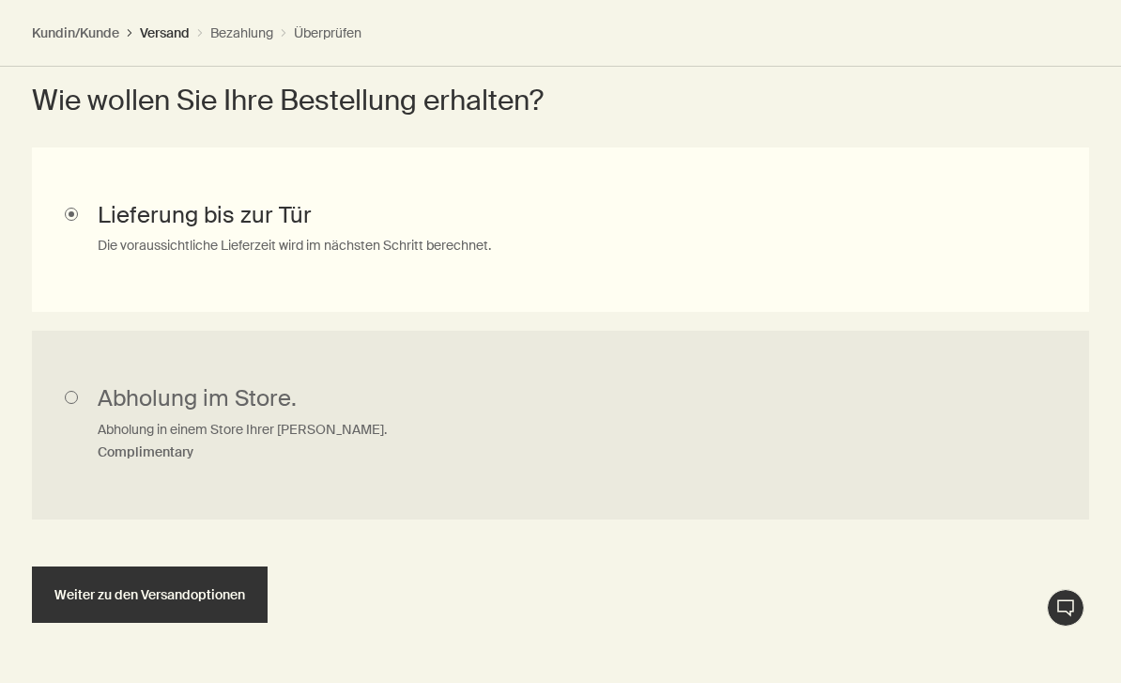
click at [119, 598] on button "Weiter zu den Versandoptionen" at bounding box center [150, 594] width 236 height 56
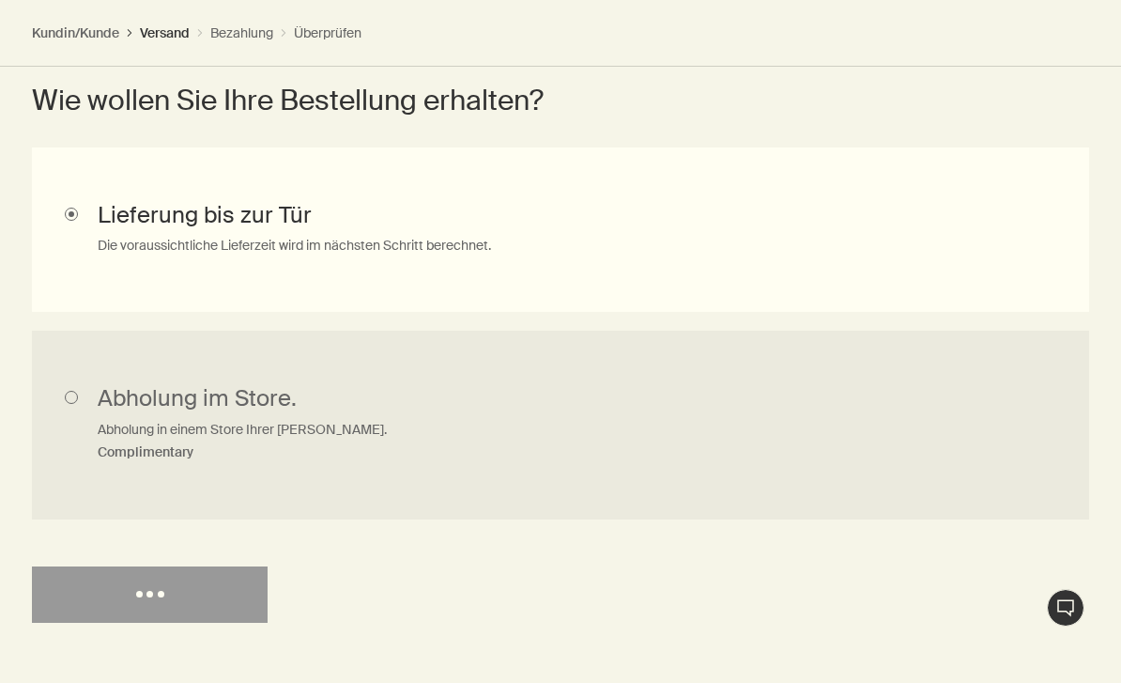
select select "CH"
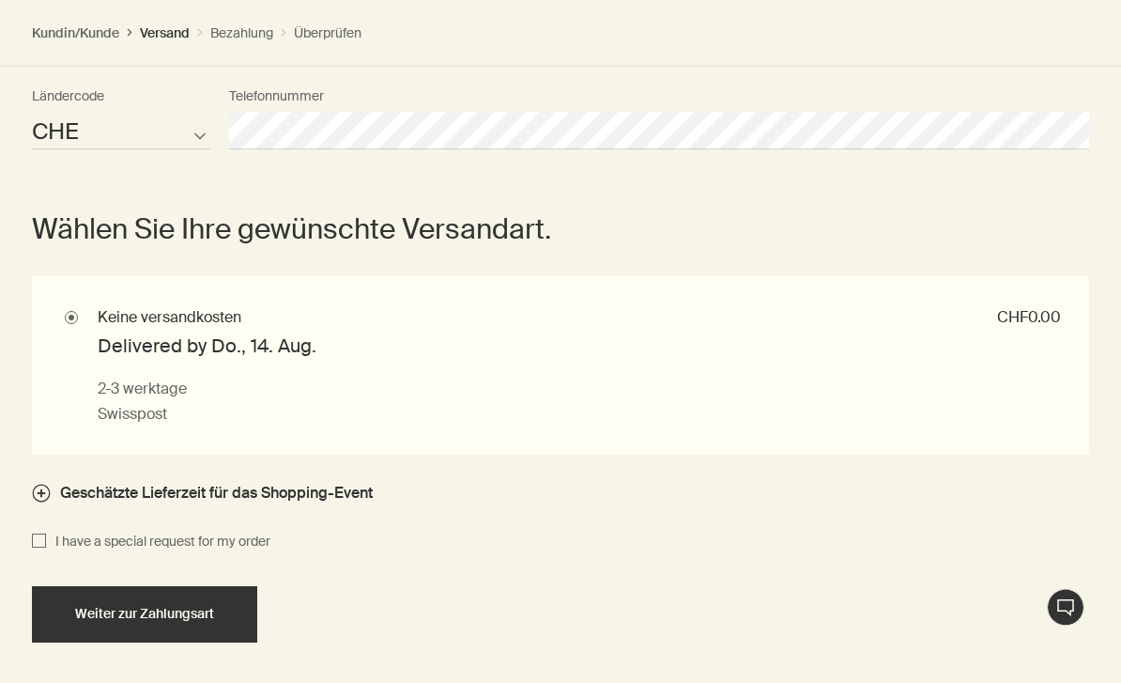
scroll to position [2118, 0]
click at [146, 609] on span "Weiter zur Zahlungsart" at bounding box center [144, 613] width 139 height 14
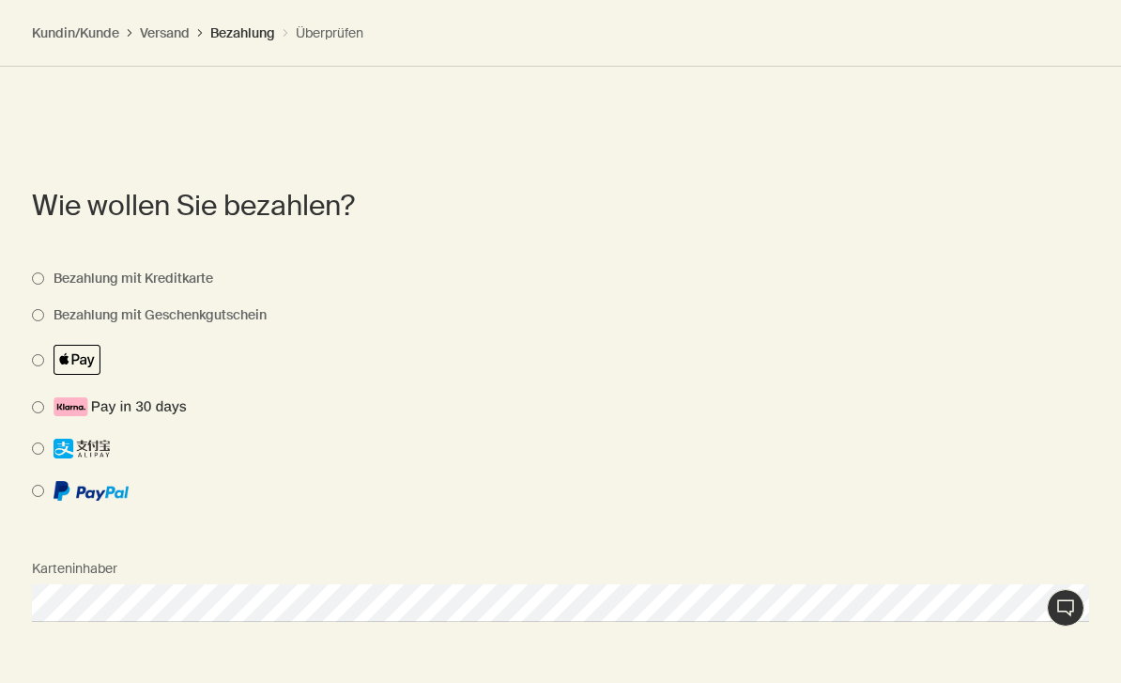
scroll to position [1848, 0]
select select "CH"
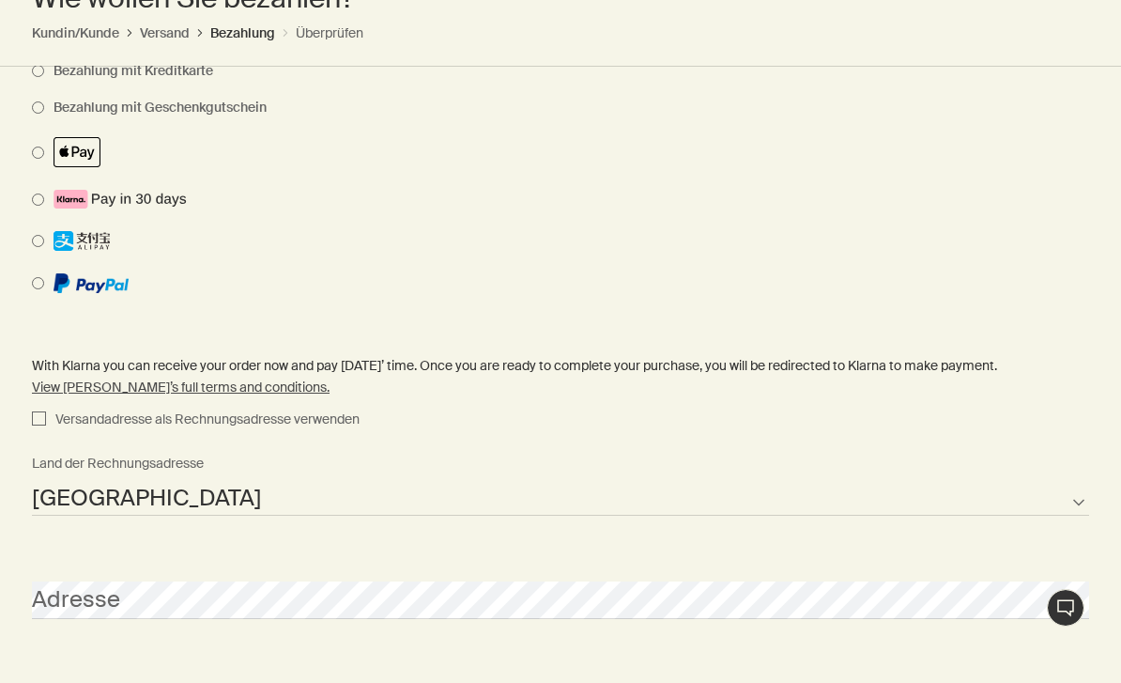
scroll to position [2073, 0]
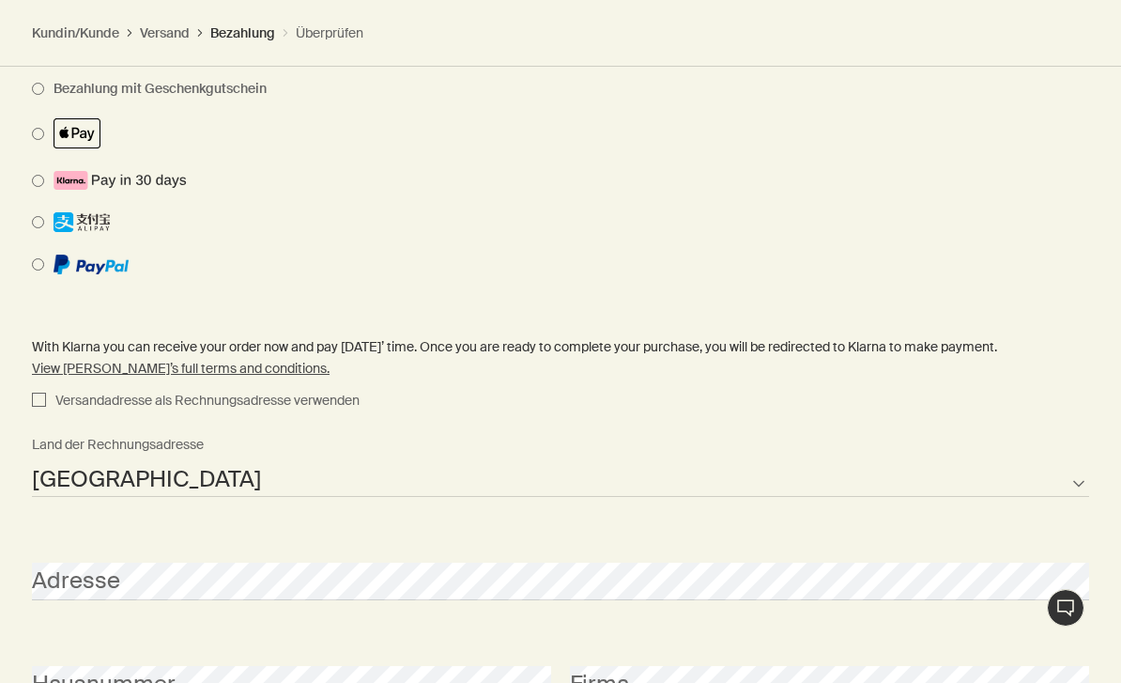
click at [36, 390] on input "Versandadresse als Rechnungsadresse verwenden" at bounding box center [39, 401] width 14 height 23
checkbox input "true"
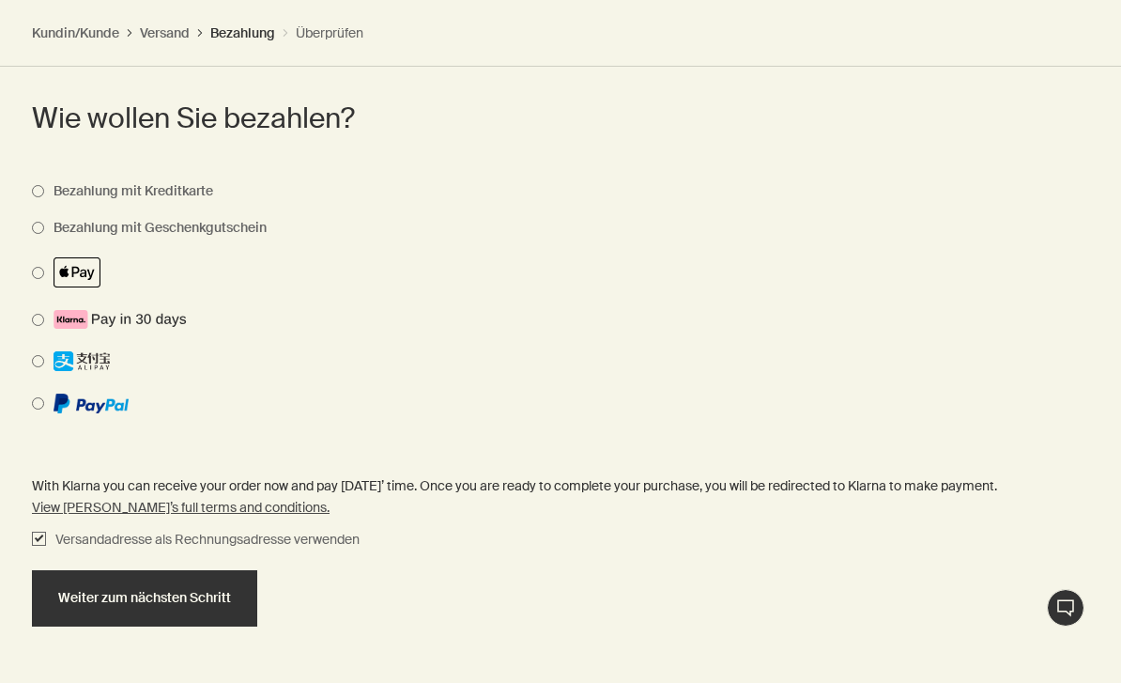
click at [126, 592] on span "Weiter zum nächsten Schritt" at bounding box center [144, 598] width 173 height 14
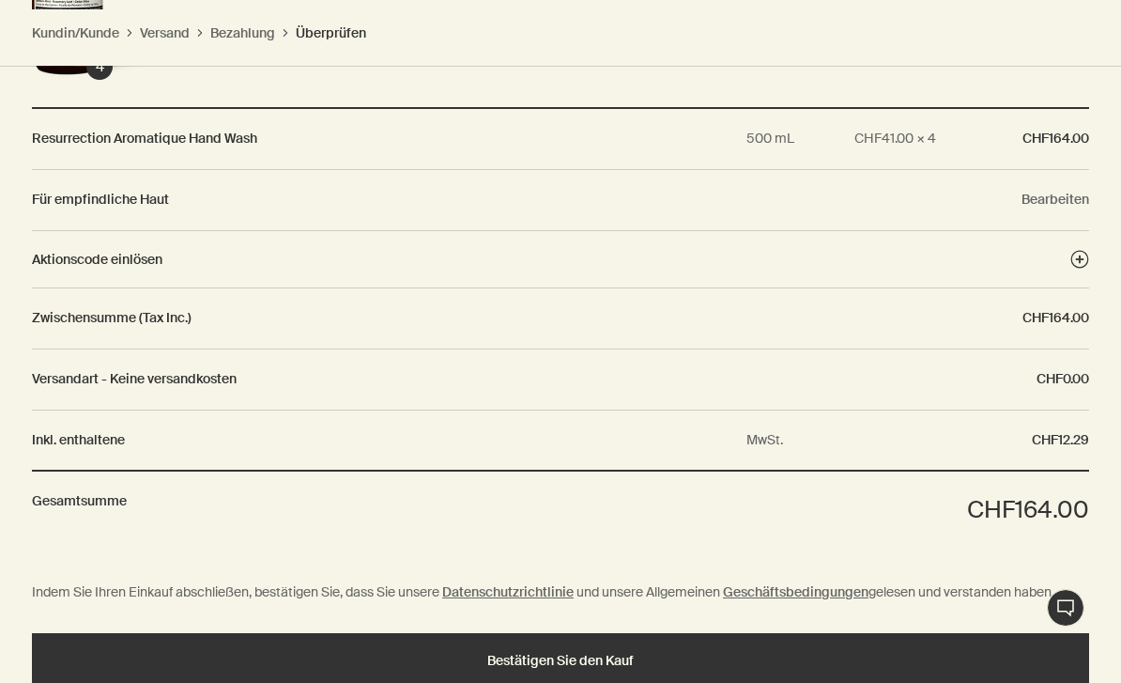
scroll to position [2634, 0]
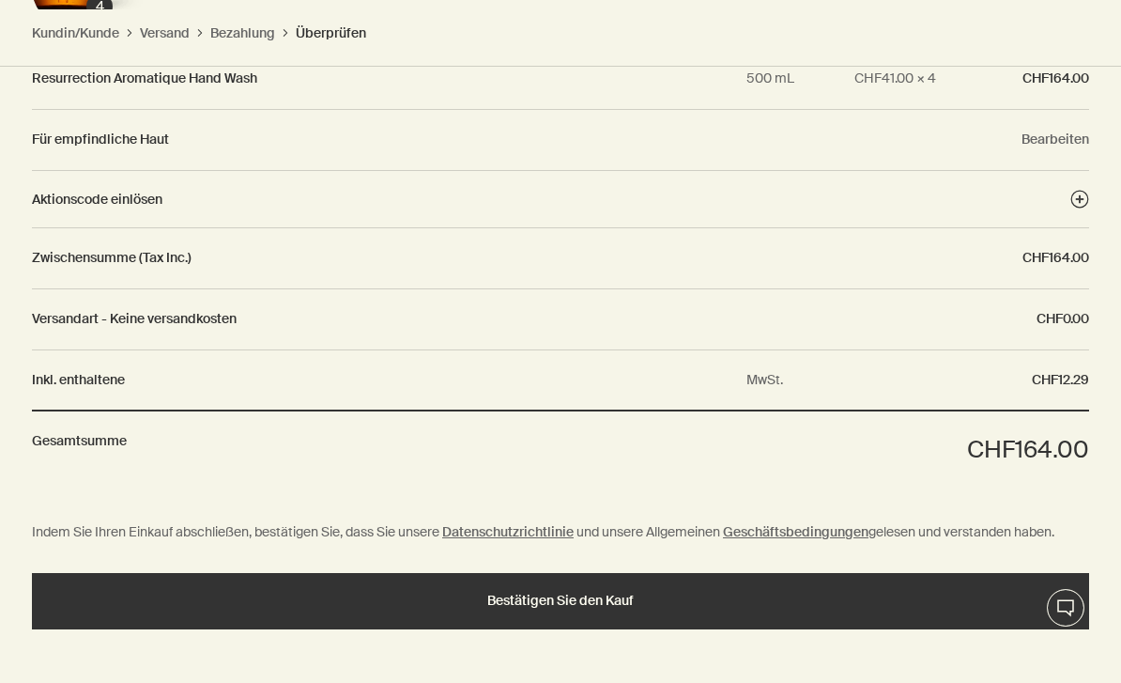
click at [852, 593] on div "Bestätigen Sie den Kauf" at bounding box center [560, 600] width 1012 height 14
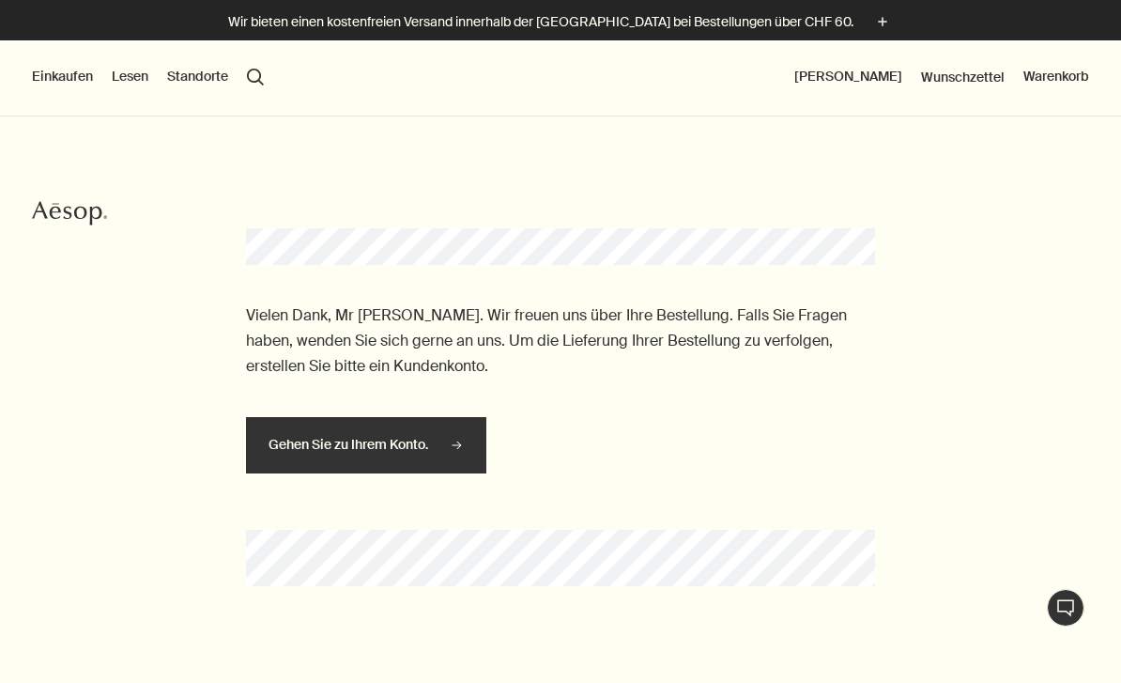
click at [864, 75] on button "[PERSON_NAME]" at bounding box center [848, 77] width 108 height 19
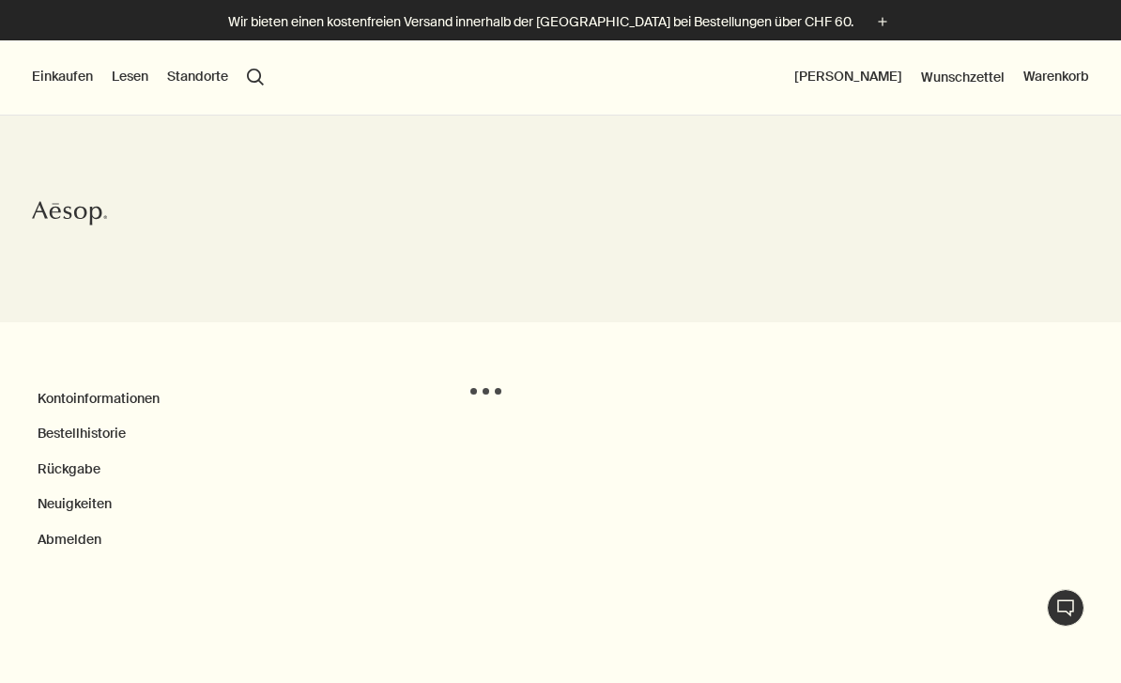
click at [84, 544] on button "Abmelden" at bounding box center [70, 539] width 64 height 19
